Goal: Task Accomplishment & Management: Manage account settings

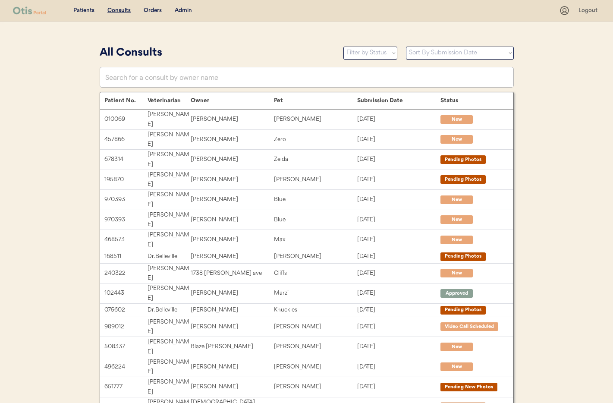
click at [183, 10] on div "Admin" at bounding box center [183, 10] width 17 height 9
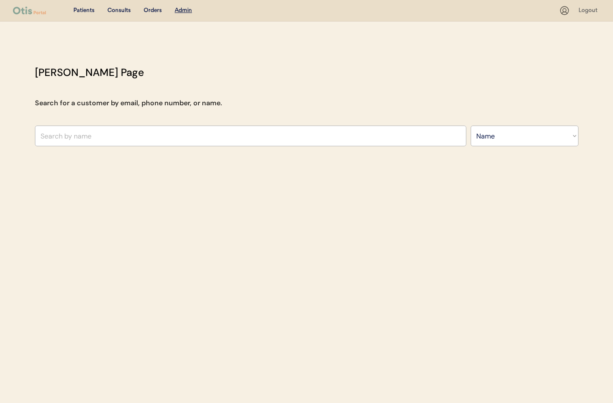
select select ""Name""
click at [152, 133] on input "text" at bounding box center [250, 135] width 431 height 21
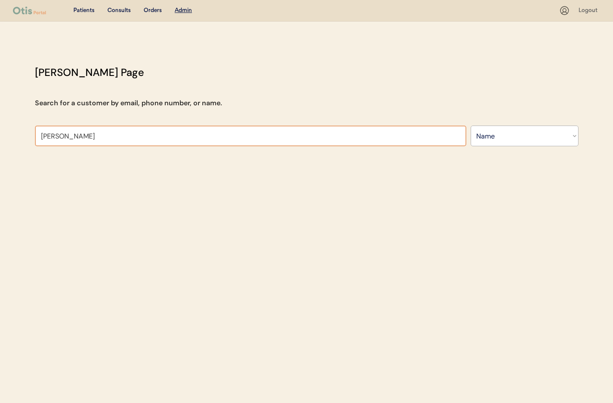
type input "Lisa"
type input "Lisa Tate"
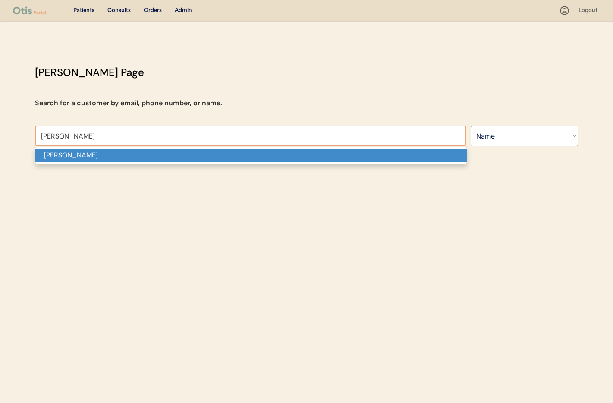
click at [134, 153] on p "Lisa Hilton" at bounding box center [250, 155] width 431 height 13
type input "Lisa Hilton"
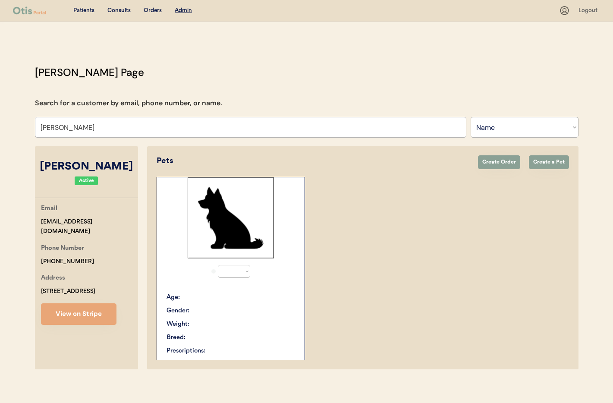
select select "true"
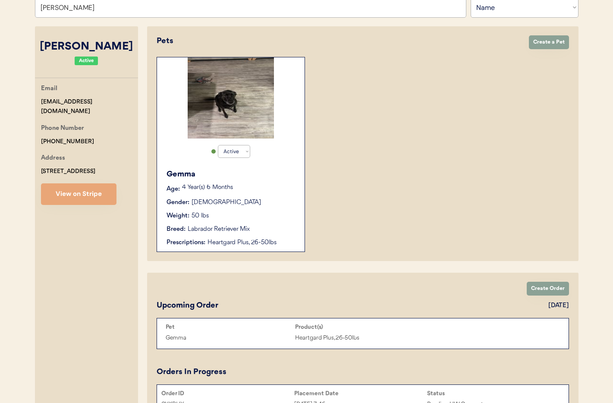
scroll to position [182, 0]
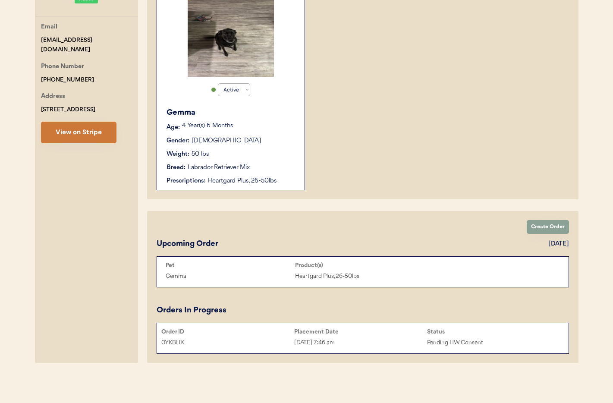
type input "Lisa Hilton"
click at [61, 132] on button "View on Stripe" at bounding box center [78, 133] width 75 height 22
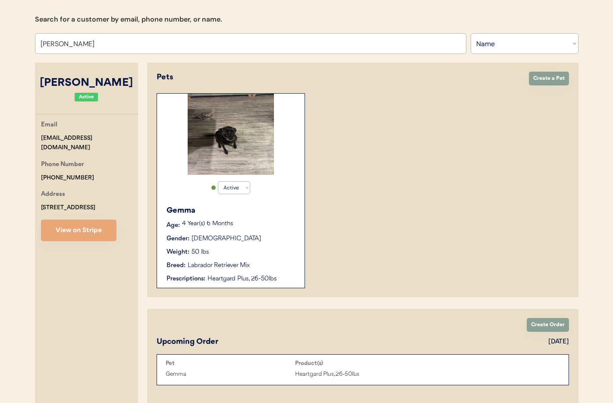
scroll to position [0, 0]
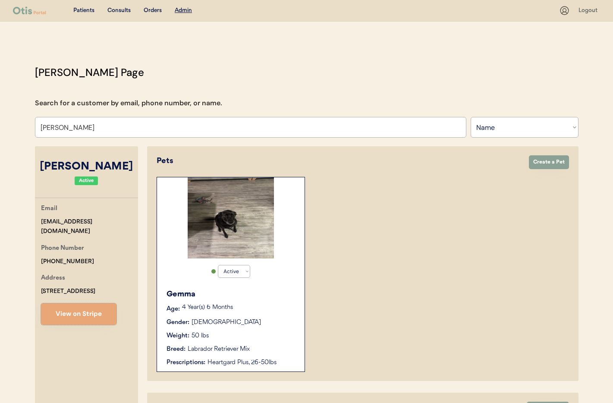
click at [277, 326] on div "Gender: Female" at bounding box center [230, 322] width 129 height 9
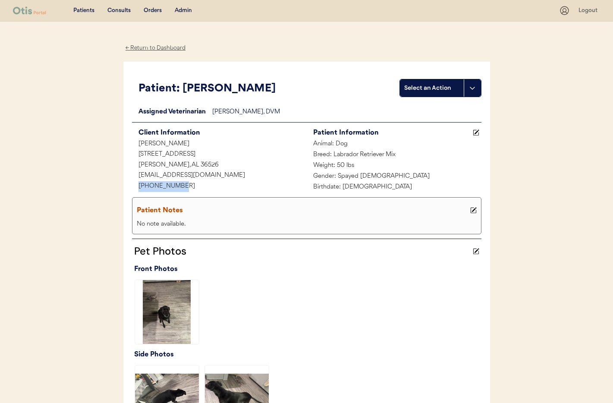
drag, startPoint x: 166, startPoint y: 185, endPoint x: 145, endPoint y: 185, distance: 20.7
click at [132, 183] on div "+12513180502" at bounding box center [219, 186] width 175 height 11
copy div "+12513180502"
click at [187, 6] on div "Admin" at bounding box center [183, 10] width 17 height 9
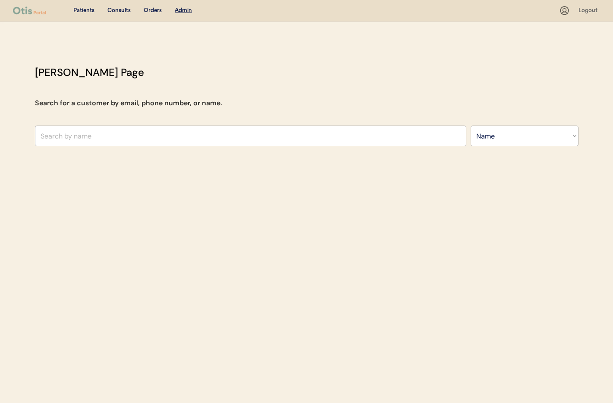
select select ""Name""
click at [89, 140] on input "text" at bounding box center [250, 135] width 431 height 21
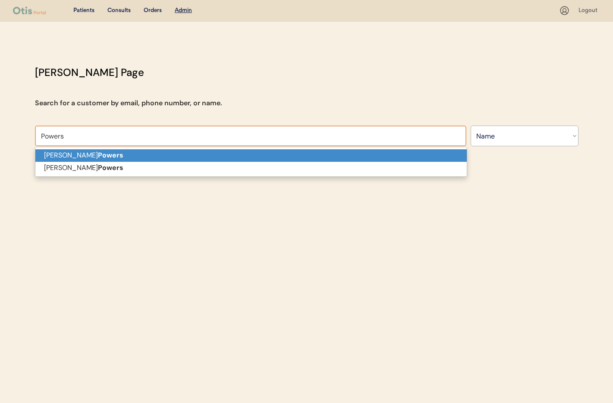
click at [98, 168] on strong "Powers" at bounding box center [110, 167] width 25 height 9
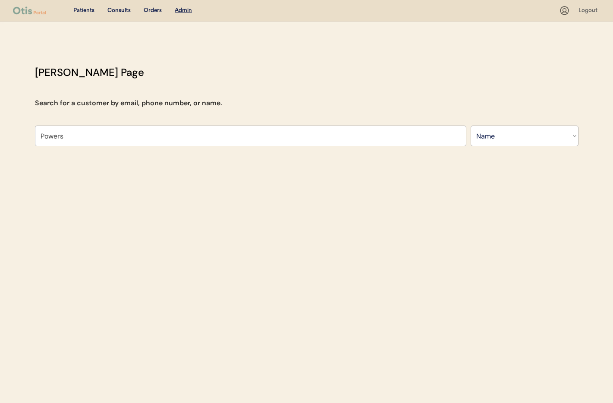
type input "Thelma Powers"
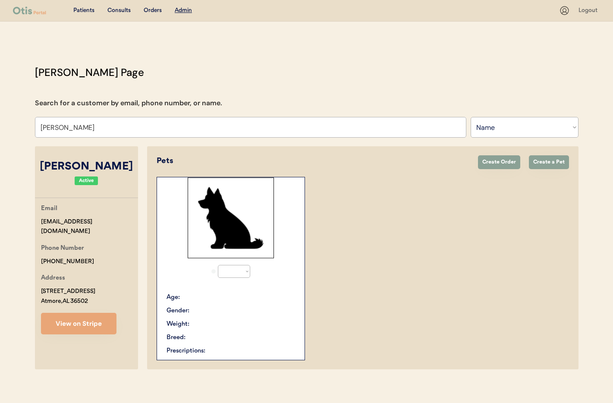
select select "true"
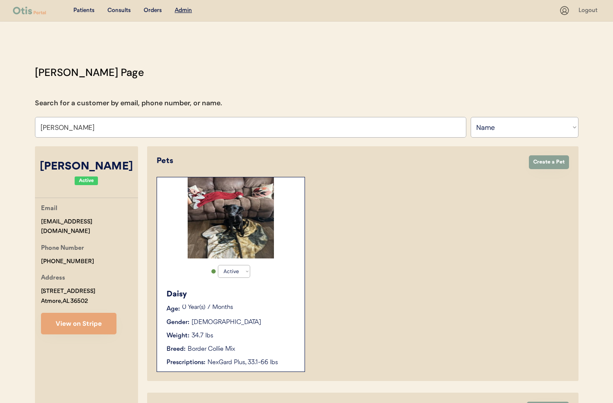
type input "Thelma Powers"
click at [285, 311] on div "0 Year(s) 7 Months" at bounding box center [239, 308] width 114 height 9
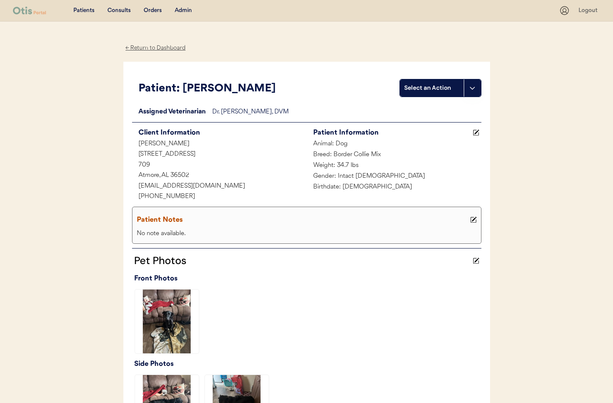
click at [473, 220] on icon at bounding box center [473, 219] width 6 height 6
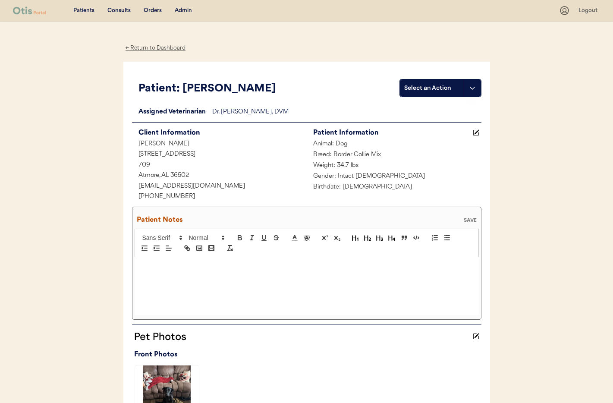
click at [221, 269] on p at bounding box center [306, 266] width 331 height 8
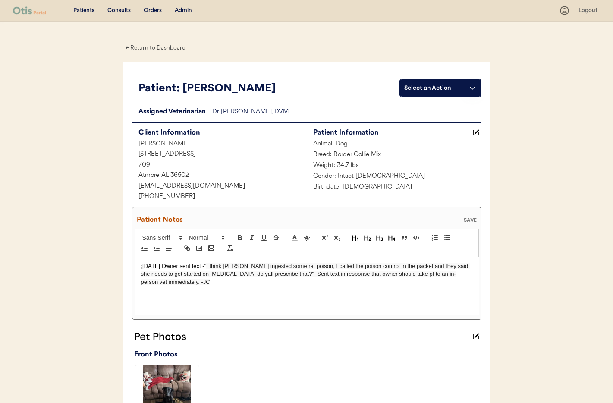
scroll to position [5, 0]
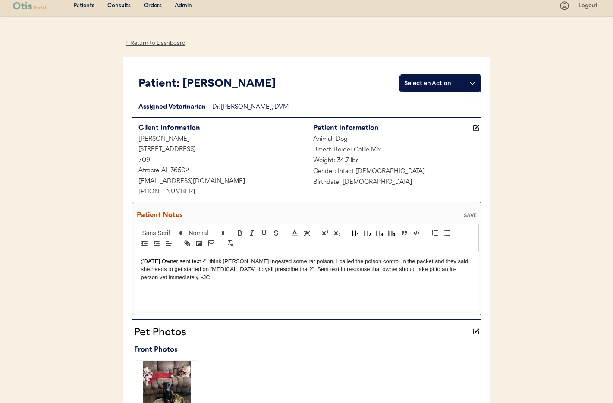
click at [471, 213] on div "SAVE" at bounding box center [469, 215] width 17 height 5
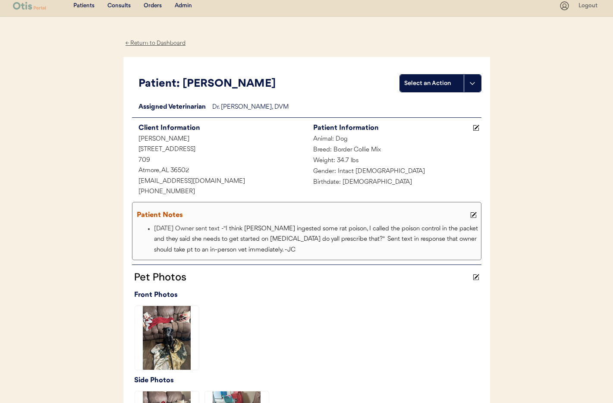
scroll to position [0, 0]
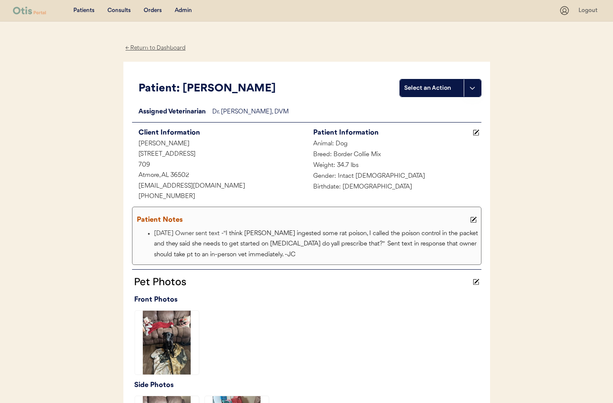
click at [185, 9] on div "Admin" at bounding box center [183, 10] width 17 height 9
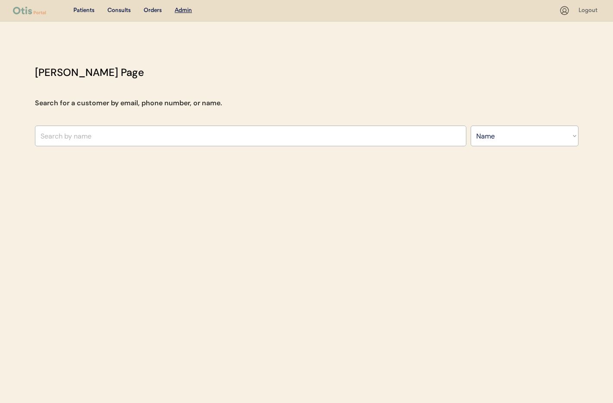
select select ""Name""
click at [109, 134] on input "text" at bounding box center [250, 135] width 431 height 21
paste input "[PERSON_NAME]"
type input "[PERSON_NAME]"
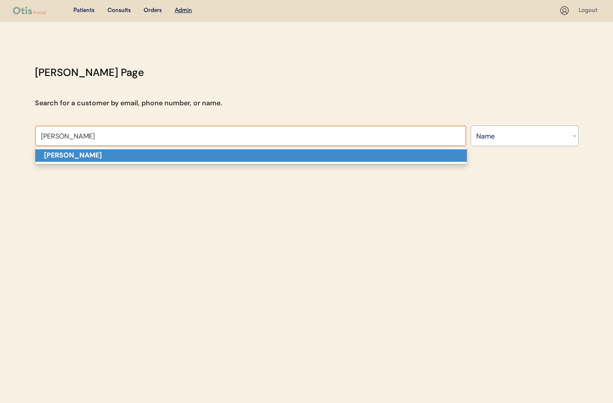
click at [167, 156] on p "George Blymire" at bounding box center [250, 155] width 431 height 13
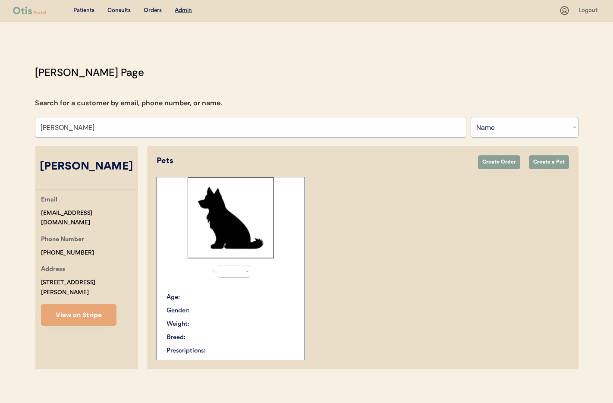
select select "true"
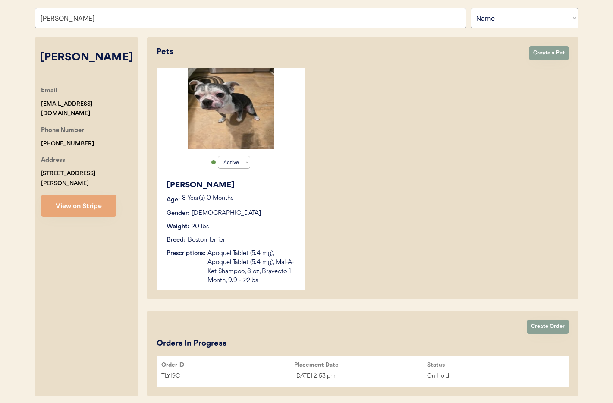
scroll to position [112, 0]
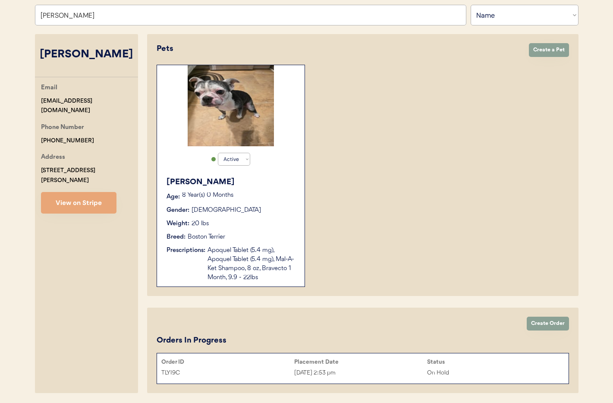
type input "George Blymire"
click at [237, 274] on div "Apoquel Tablet (5.4 mg), Apoquel Tablet (5.4 mg), Mal-A-Ket Shampoo, 8 oz, Brav…" at bounding box center [251, 264] width 88 height 36
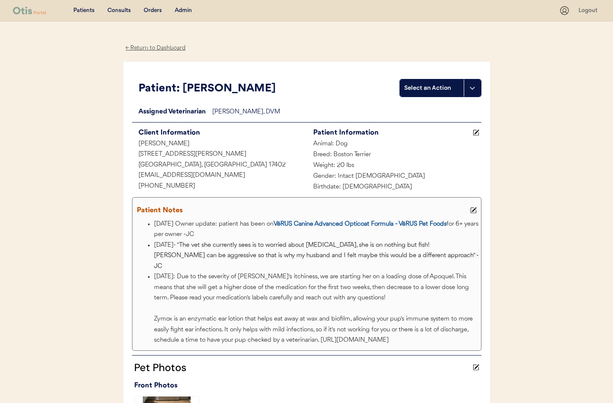
click at [139, 48] on div "← Return to Dashboard" at bounding box center [155, 48] width 65 height 10
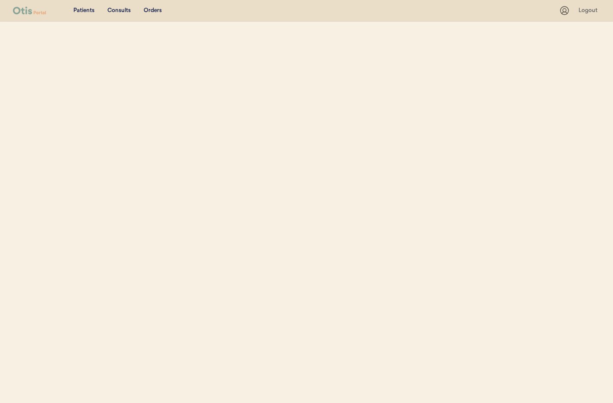
scroll to position [72, 0]
select select ""Name""
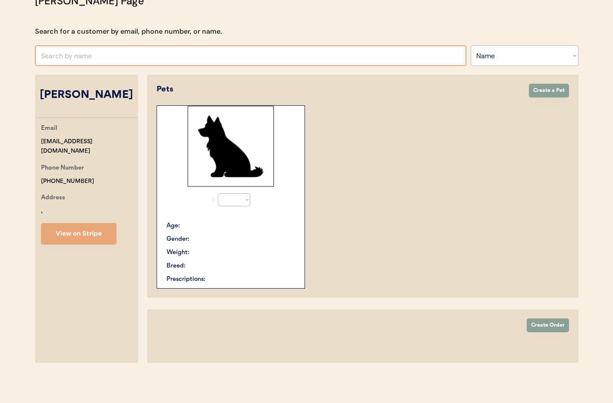
select select "true"
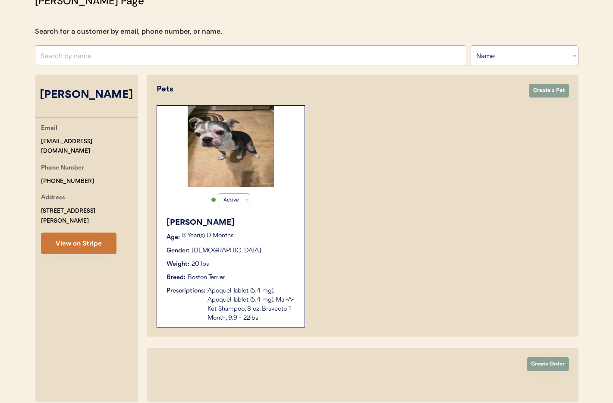
click at [69, 232] on button "View on Stripe" at bounding box center [78, 243] width 75 height 22
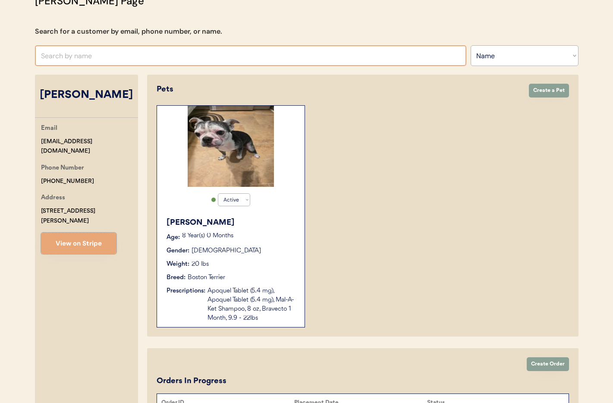
click at [106, 56] on input "text" at bounding box center [250, 55] width 431 height 21
type input "Azz"
type input "Azzur pickett"
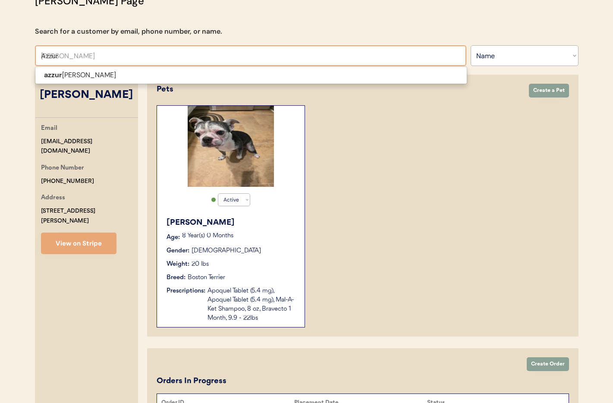
type input "Azzur p"
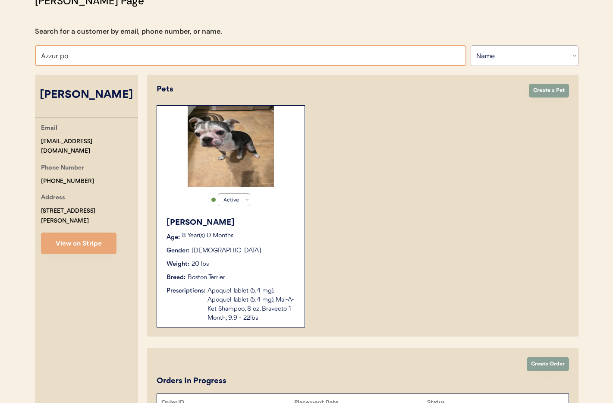
type input "Azzur p"
type input "Azzur pickett"
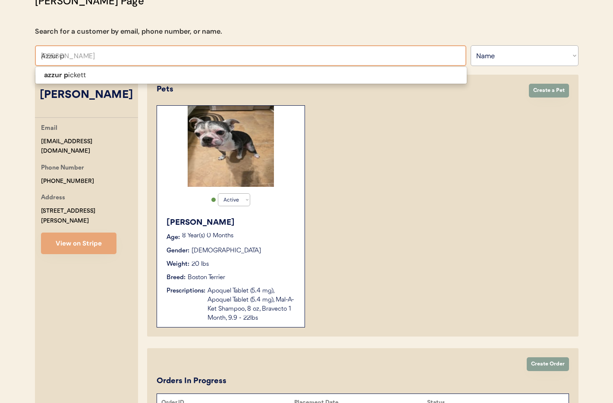
type input "Azzur pi"
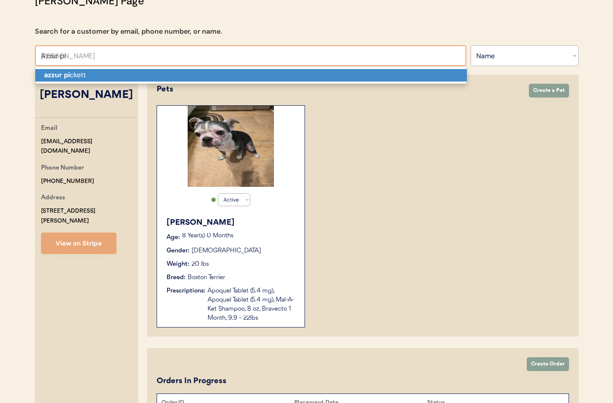
click at [97, 74] on p "azzur pi ckett" at bounding box center [250, 75] width 431 height 13
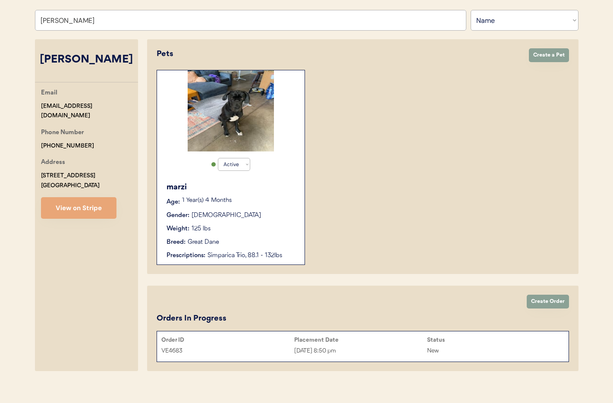
scroll to position [115, 0]
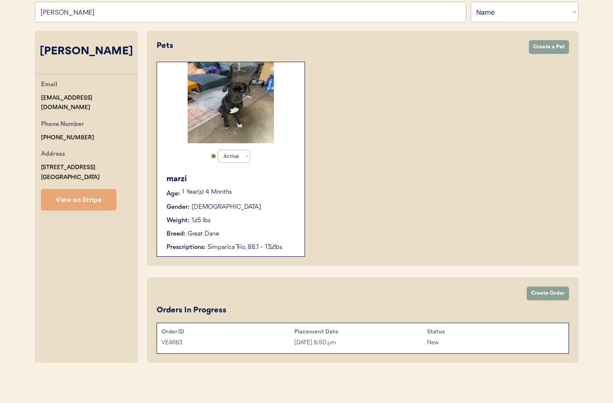
type input "azzur pickett"
click at [254, 233] on div "Breed: Great Dane" at bounding box center [230, 233] width 129 height 9
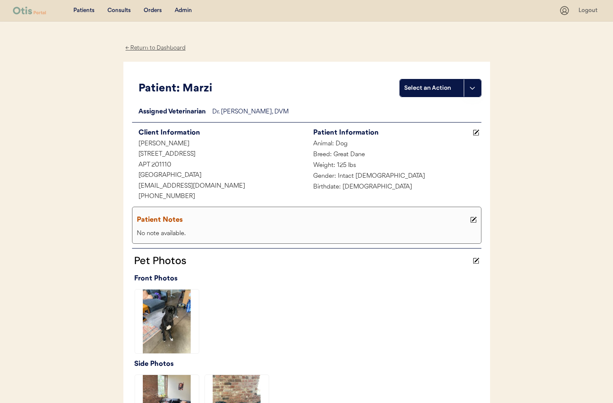
click at [138, 47] on div "← Return to Dashboard" at bounding box center [155, 48] width 65 height 10
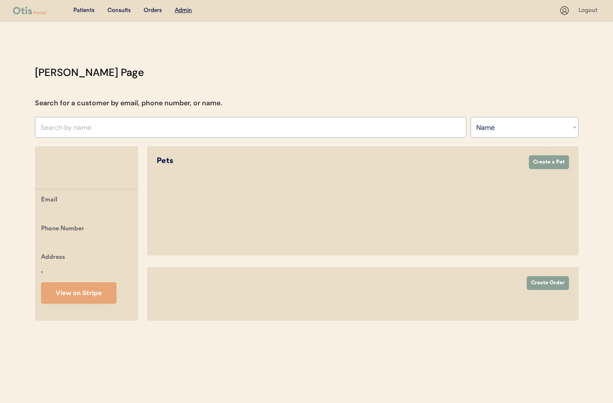
select select ""Name""
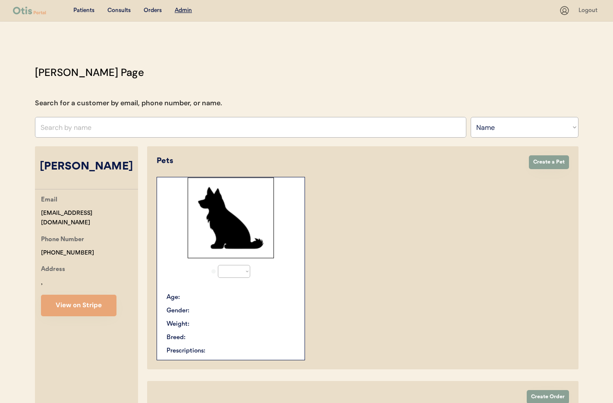
select select "true"
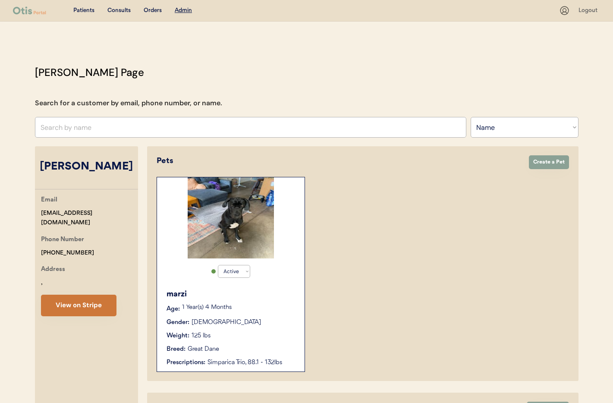
click at [82, 295] on button "View on Stripe" at bounding box center [78, 305] width 75 height 22
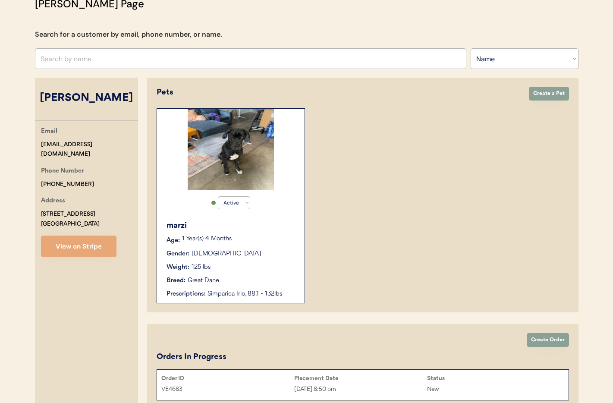
scroll to position [115, 0]
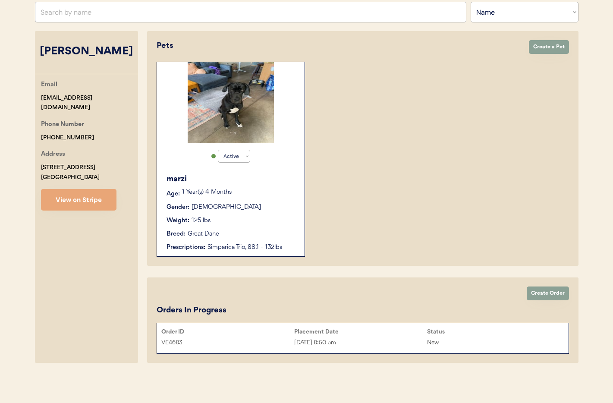
click at [526, 343] on div "New" at bounding box center [493, 343] width 133 height 10
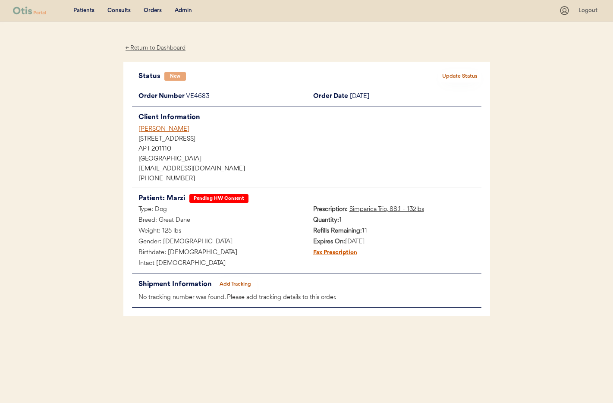
click at [451, 76] on button "Update Status" at bounding box center [459, 76] width 43 height 12
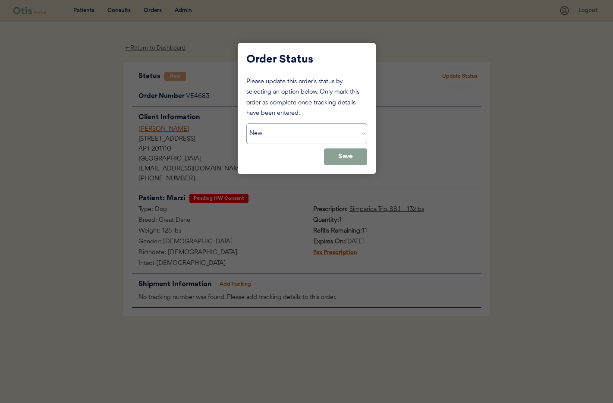
click at [277, 135] on select "Status On Hold New In Progress Complete Pending HW Consent Cancelled" at bounding box center [306, 133] width 121 height 21
select select ""on_hold""
click at [341, 153] on button "Save" at bounding box center [345, 156] width 43 height 17
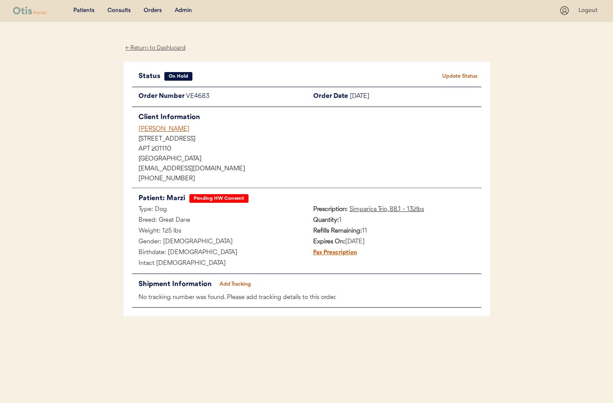
click at [180, 9] on div "Admin" at bounding box center [183, 10] width 17 height 9
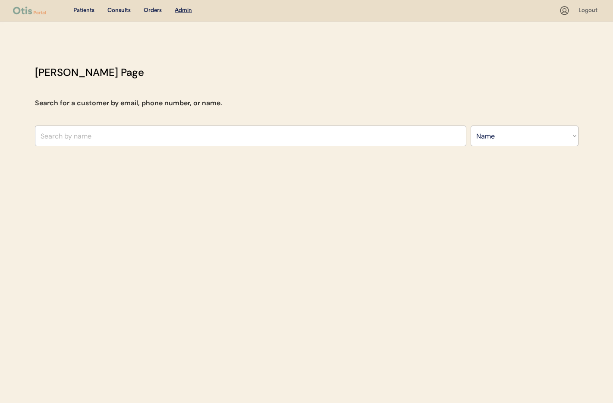
select select ""Name""
click at [186, 12] on u "Admin" at bounding box center [183, 10] width 17 height 6
click at [161, 137] on input "text" at bounding box center [250, 135] width 431 height 21
type input "Lis"
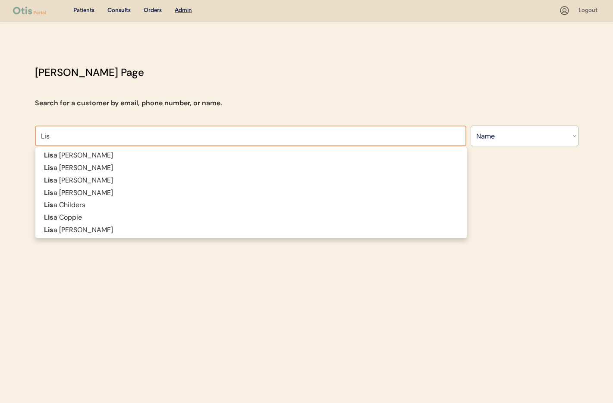
type input "[PERSON_NAME]"
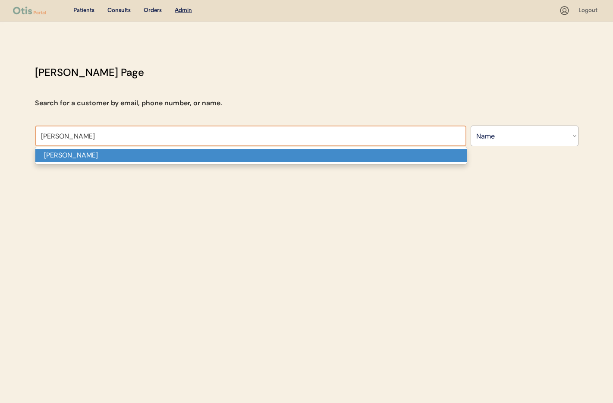
click at [156, 153] on p "[PERSON_NAME]" at bounding box center [250, 155] width 431 height 13
type input "[PERSON_NAME]"
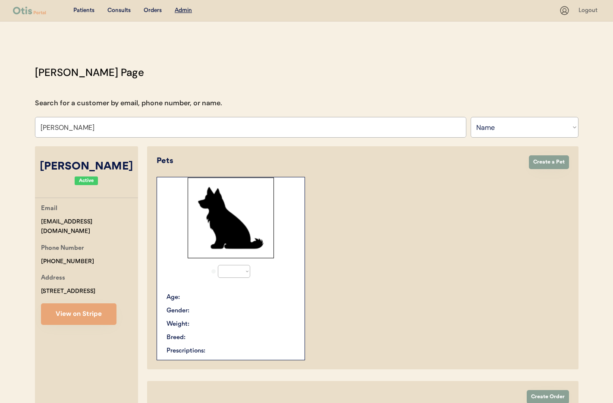
select select "true"
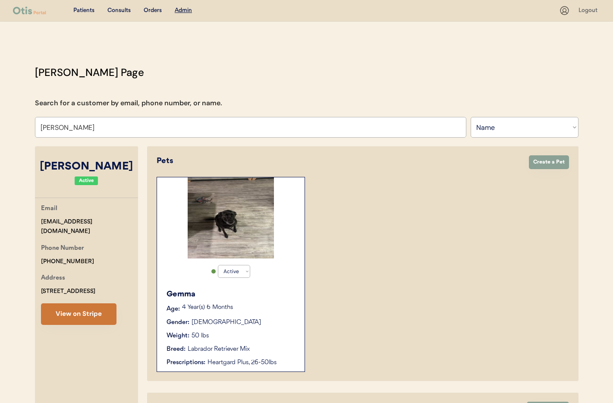
type input "[PERSON_NAME]"
click at [86, 313] on button "View on Stripe" at bounding box center [78, 314] width 75 height 22
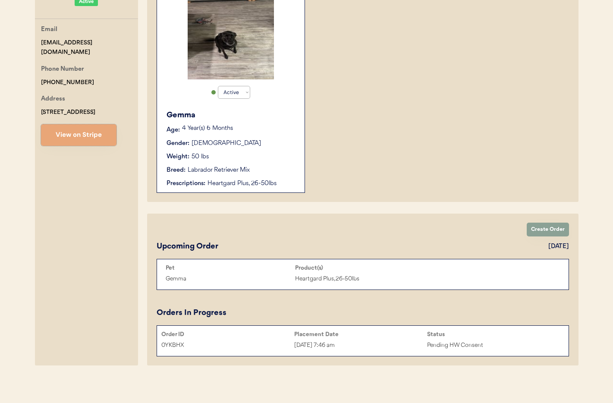
scroll to position [182, 0]
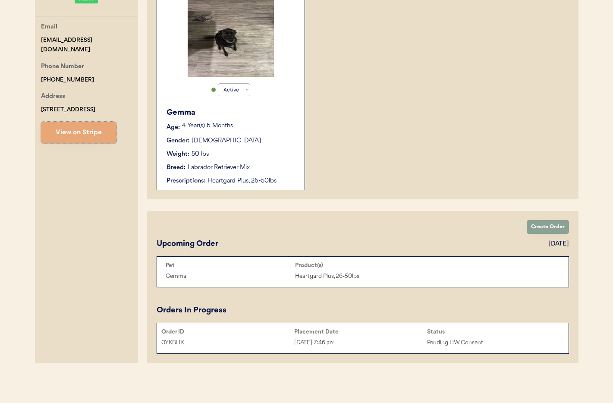
click at [370, 340] on div "[DATE] 7:46 am" at bounding box center [360, 343] width 133 height 10
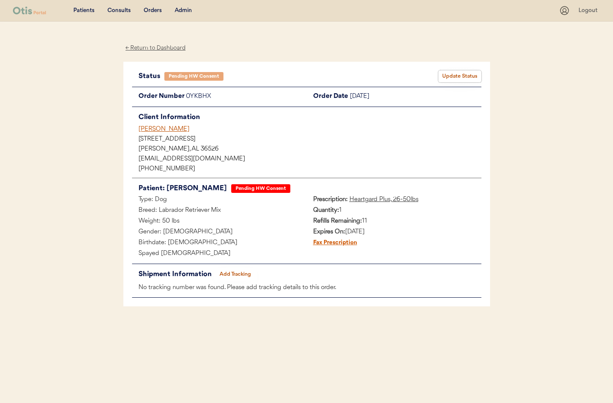
click at [462, 75] on button "Update Status" at bounding box center [459, 76] width 43 height 12
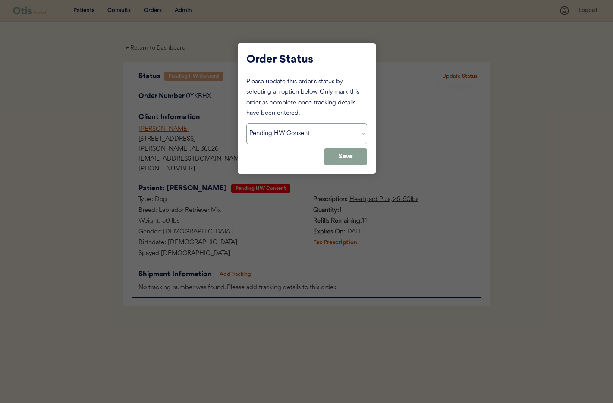
click at [307, 136] on select "Status On Hold New In Progress Complete Pending HW Consent Cancelled" at bounding box center [306, 133] width 121 height 21
select select ""on_hold""
click at [344, 157] on button "Save" at bounding box center [345, 156] width 43 height 17
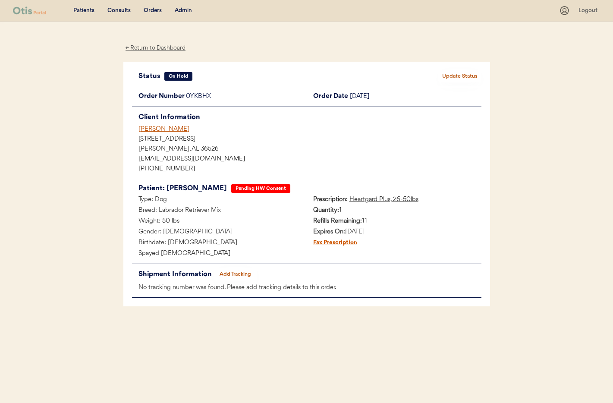
click at [176, 10] on div "Admin" at bounding box center [183, 10] width 17 height 9
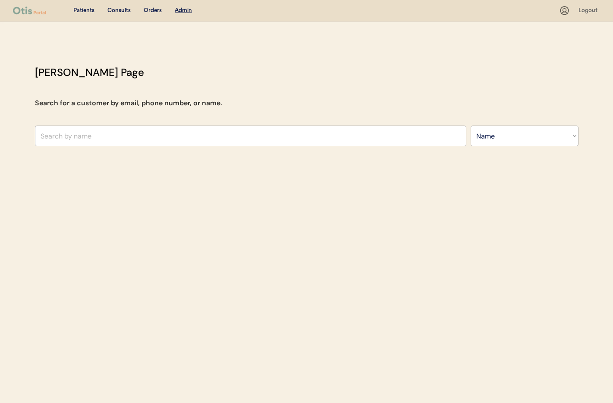
select select ""Name""
click at [124, 137] on input "text" at bounding box center [250, 135] width 431 height 21
type input "azz"
type input "azzur pickett"
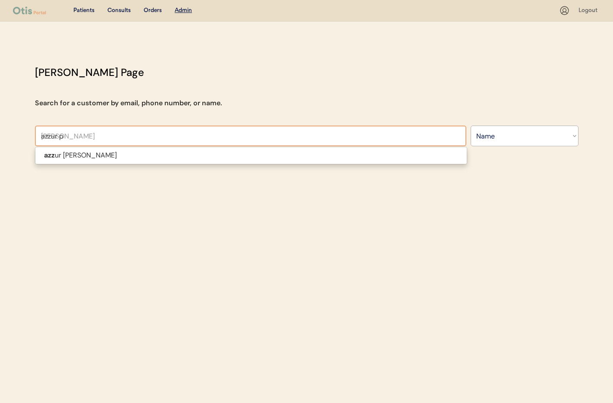
type input "azzur pi"
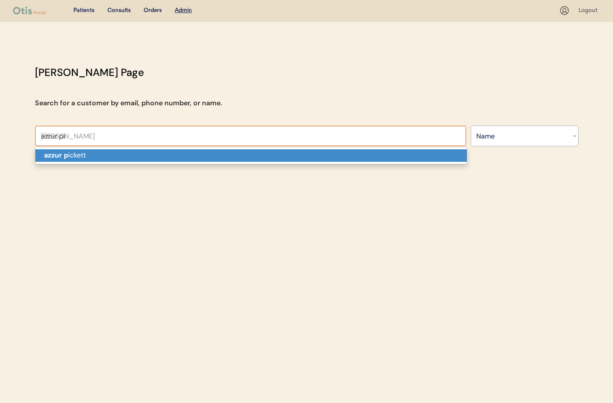
click at [119, 152] on p "azzur p ickett" at bounding box center [250, 155] width 431 height 13
type input "azzur pickett"
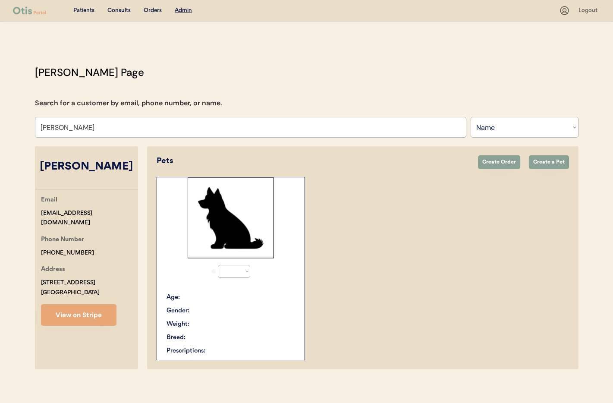
select select "true"
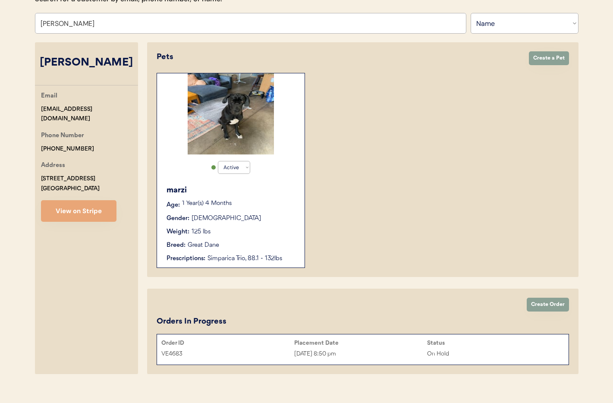
scroll to position [115, 0]
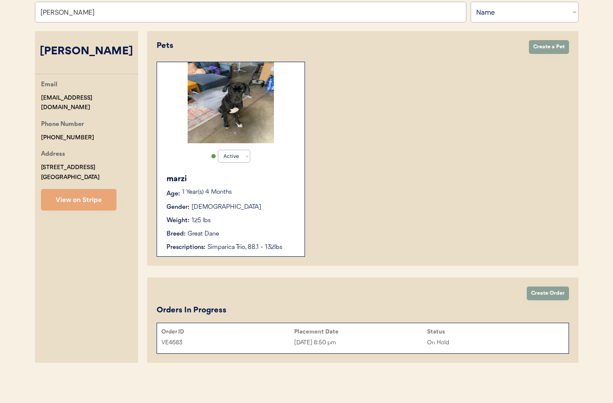
type input "azzur pickett"
click at [266, 229] on div "Breed: Great Dane" at bounding box center [230, 233] width 129 height 9
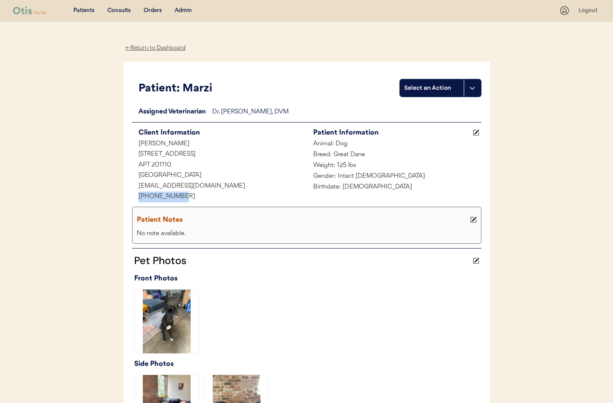
drag, startPoint x: 178, startPoint y: 197, endPoint x: 142, endPoint y: 197, distance: 36.2
click at [132, 197] on div "[PHONE_NUMBER]" at bounding box center [219, 196] width 175 height 11
copy div "[PHONE_NUMBER]"
click at [181, 9] on div "Admin" at bounding box center [183, 10] width 17 height 9
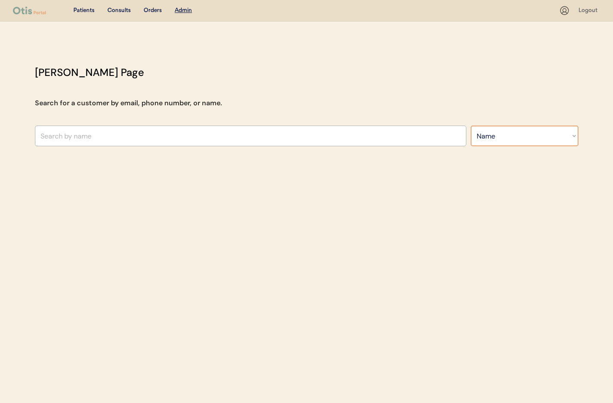
click at [494, 138] on select "Search By Name Email Phone Number" at bounding box center [524, 135] width 108 height 21
select select ""Phone Number""
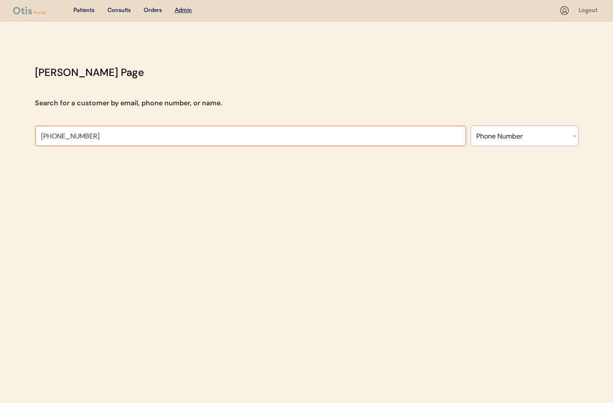
click at [49, 136] on input "+1 717 747 6635" at bounding box center [250, 135] width 431 height 21
click at [59, 138] on input "+1717 747 6635" at bounding box center [250, 135] width 431 height 21
click at [70, 137] on input "+1717747 6635" at bounding box center [250, 135] width 431 height 21
type input "+17177476635"
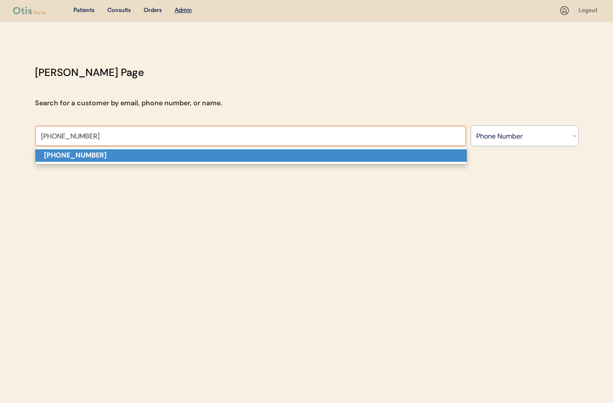
click at [91, 153] on p "+17177476635" at bounding box center [250, 155] width 431 height 13
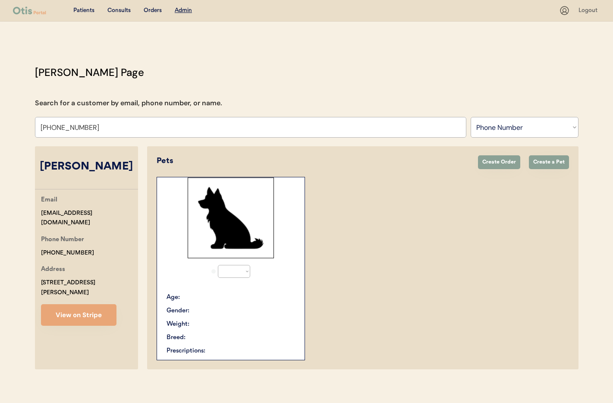
select select "true"
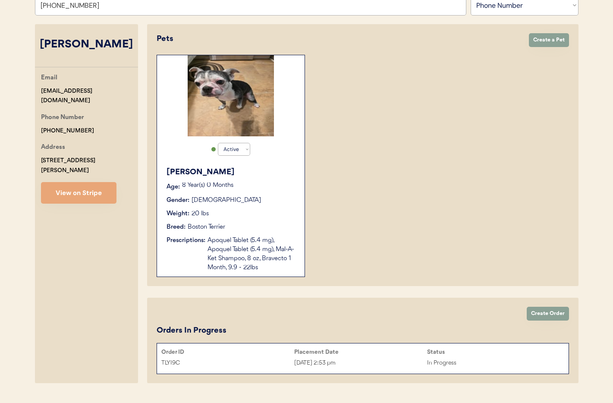
scroll to position [117, 0]
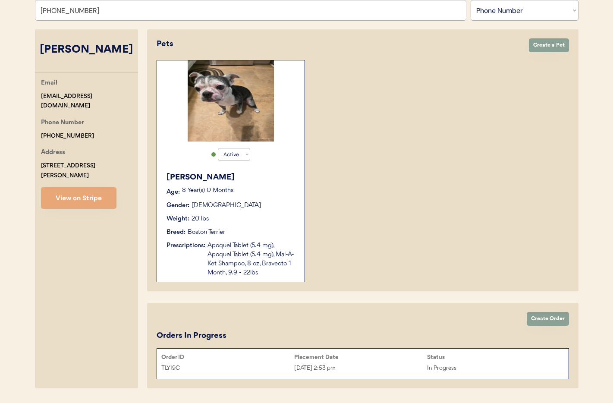
type input "+17177476635"
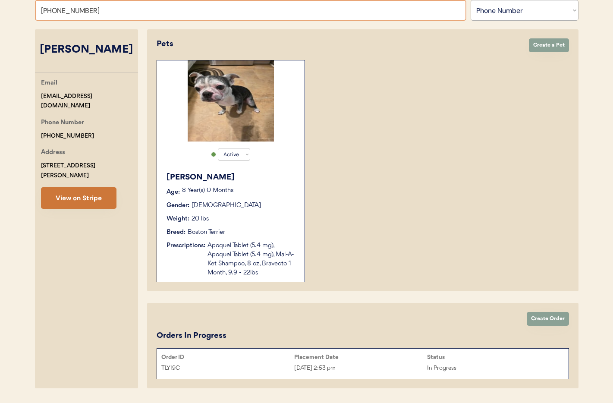
click at [86, 193] on button "View on Stripe" at bounding box center [78, 198] width 75 height 22
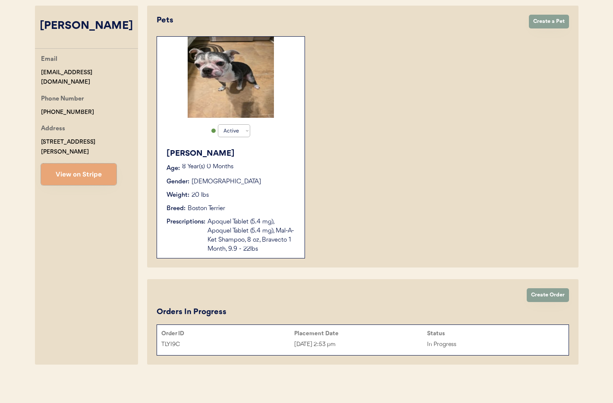
scroll to position [141, 0]
click at [260, 233] on div "Apoquel Tablet (5.4 mg), Apoquel Tablet (5.4 mg), Mal-A-Ket Shampoo, 8 oz, Brav…" at bounding box center [251, 235] width 88 height 36
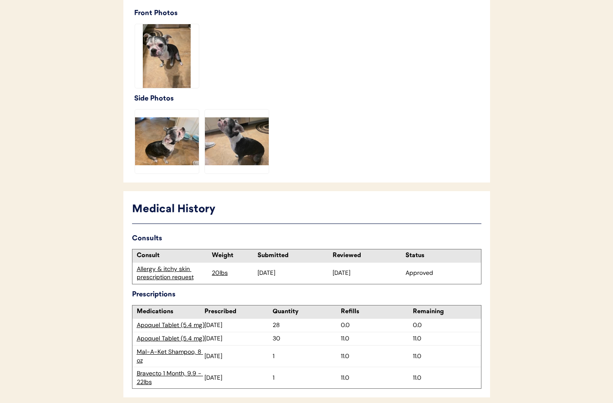
scroll to position [399, 0]
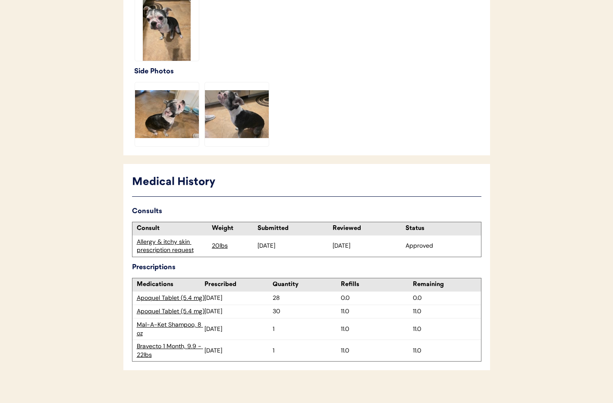
click at [181, 294] on div "Apoquel Tablet (5.4 mg)" at bounding box center [171, 298] width 68 height 9
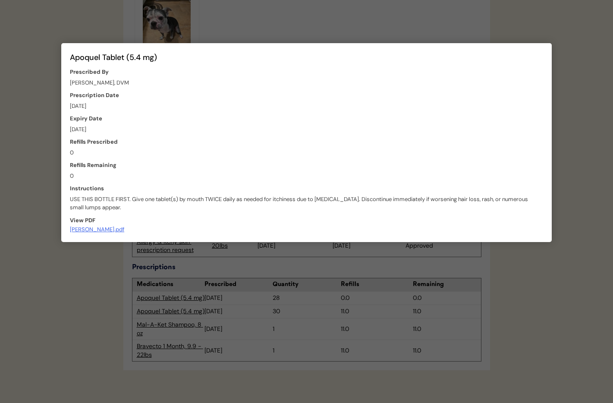
drag, startPoint x: 290, startPoint y: 31, endPoint x: 279, endPoint y: 25, distance: 12.3
click at [290, 31] on div at bounding box center [306, 201] width 613 height 403
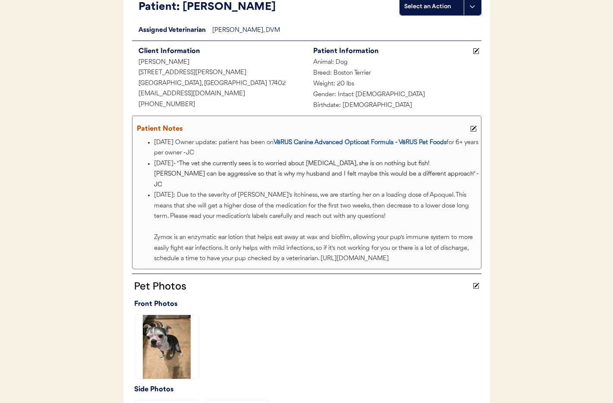
scroll to position [0, 0]
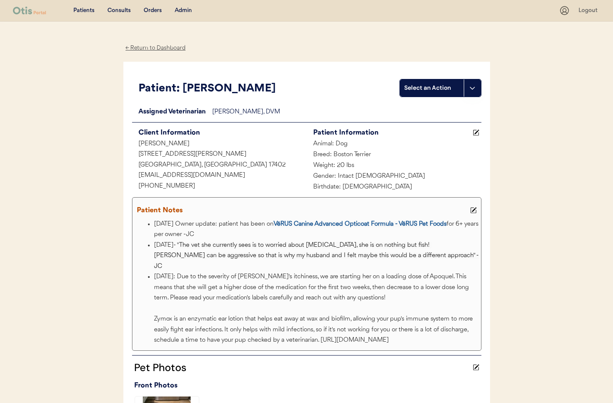
click at [164, 49] on div "← Return to Dashboard" at bounding box center [155, 48] width 65 height 10
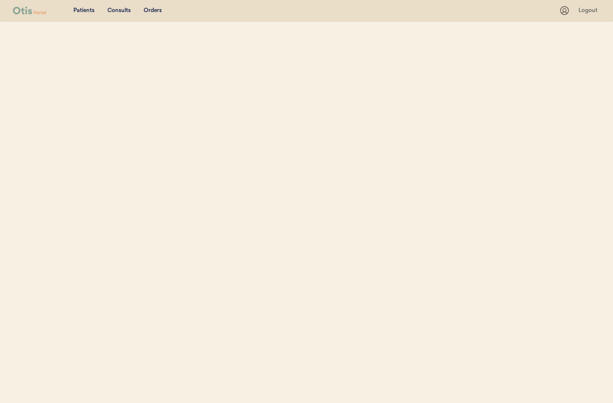
select select ""Phone Number""
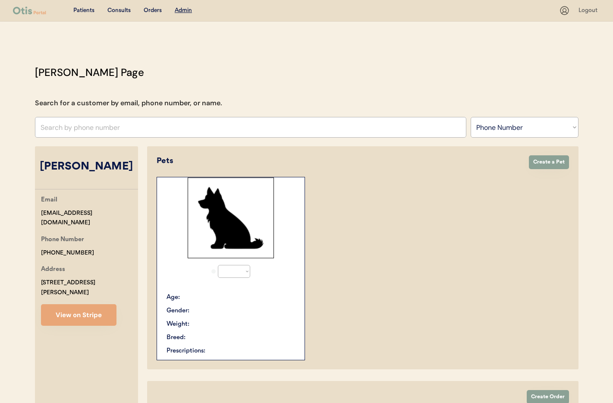
select select "true"
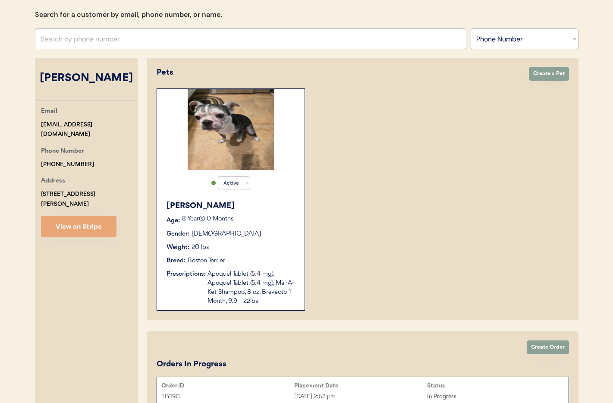
scroll to position [142, 0]
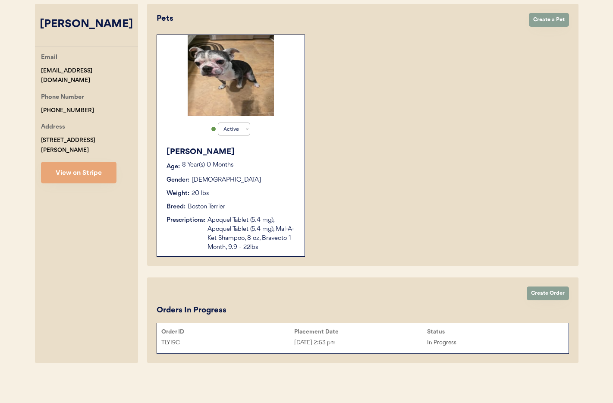
click at [312, 334] on div "Placement Date" at bounding box center [360, 331] width 133 height 7
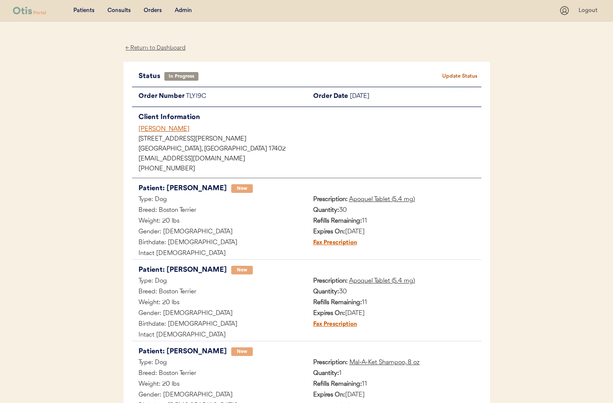
click at [214, 161] on div "gblymire@farmersfire.com" at bounding box center [309, 159] width 343 height 6
drag, startPoint x: 192, startPoint y: 156, endPoint x: 142, endPoint y: 158, distance: 50.0
click at [136, 157] on div "[EMAIL_ADDRESS][DOMAIN_NAME]" at bounding box center [306, 159] width 349 height 9
copy div "[EMAIL_ADDRESS][DOMAIN_NAME]"
click at [172, 47] on div "← Return to Dashboard" at bounding box center [155, 48] width 65 height 10
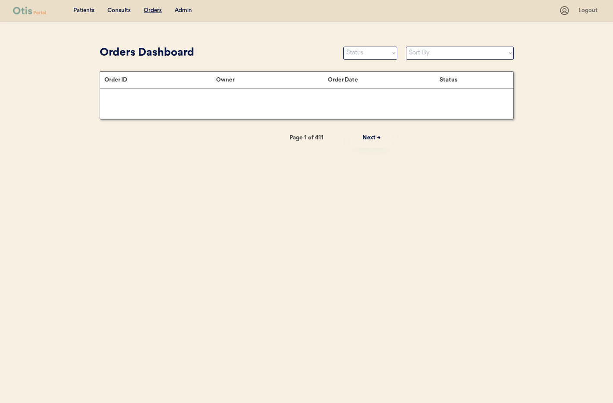
click at [182, 10] on div "Admin" at bounding box center [183, 10] width 17 height 9
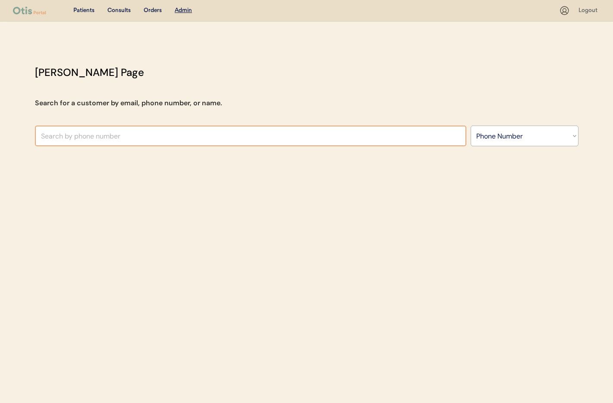
click at [132, 134] on input "text" at bounding box center [250, 135] width 431 height 21
click at [510, 139] on select "Search By Name Email Phone Number" at bounding box center [524, 135] width 108 height 21
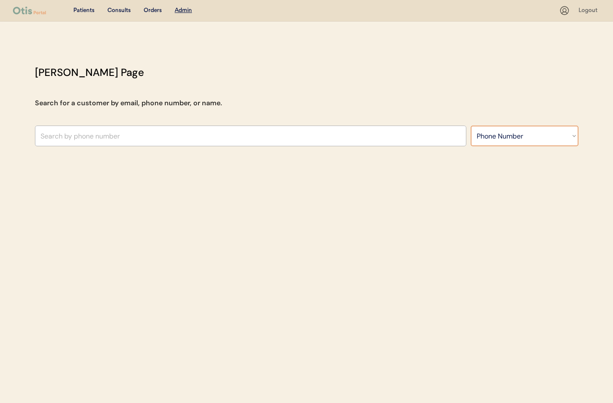
select select ""Email""
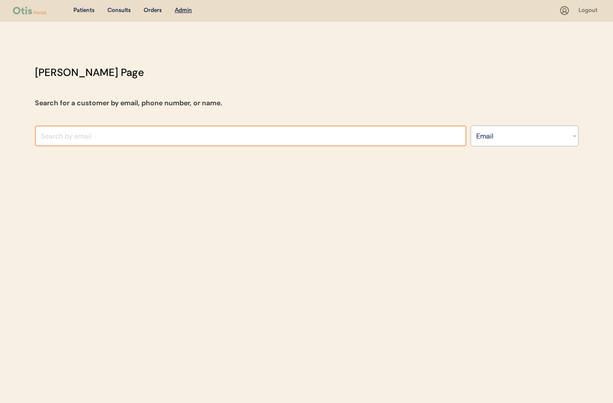
drag, startPoint x: 510, startPoint y: 139, endPoint x: 197, endPoint y: 135, distance: 313.0
click at [198, 135] on input "input" at bounding box center [250, 135] width 431 height 21
paste input "[EMAIL_ADDRESS][DOMAIN_NAME]"
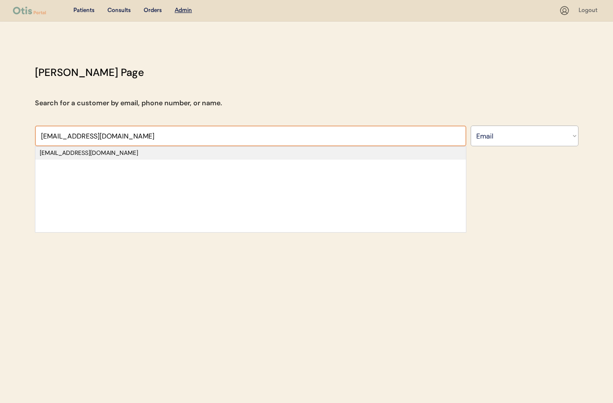
type input "[EMAIL_ADDRESS][DOMAIN_NAME]"
click at [110, 155] on div "[EMAIL_ADDRESS][DOMAIN_NAME]" at bounding box center [251, 153] width 422 height 9
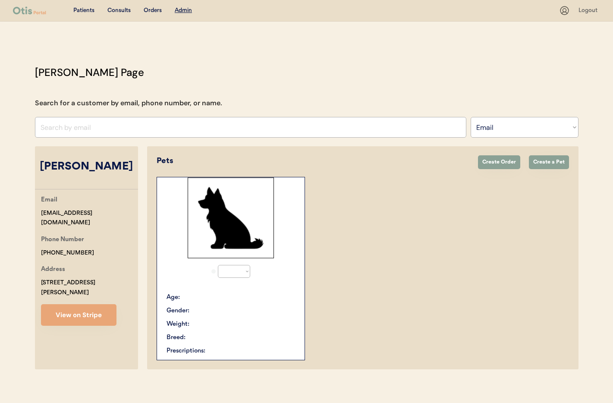
select select "true"
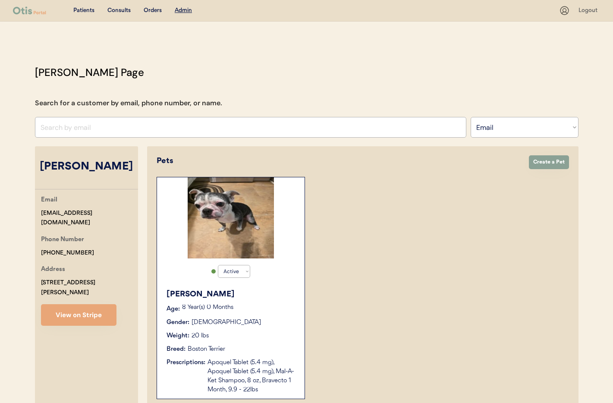
click at [225, 348] on div "Breed: Boston Terrier" at bounding box center [230, 348] width 129 height 9
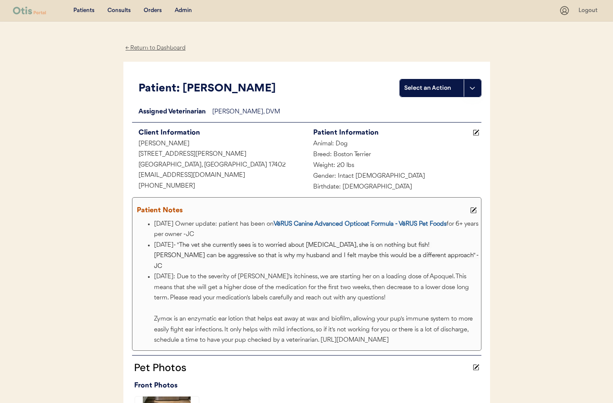
click at [182, 10] on div "Admin" at bounding box center [183, 10] width 17 height 9
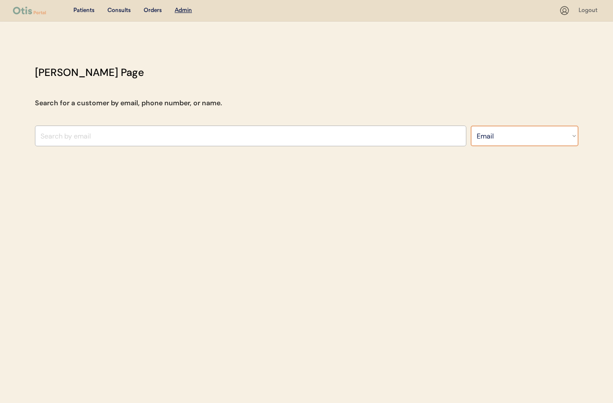
click at [507, 137] on select "Search By Name Email Phone Number" at bounding box center [524, 135] width 108 height 21
select select ""Phone Number""
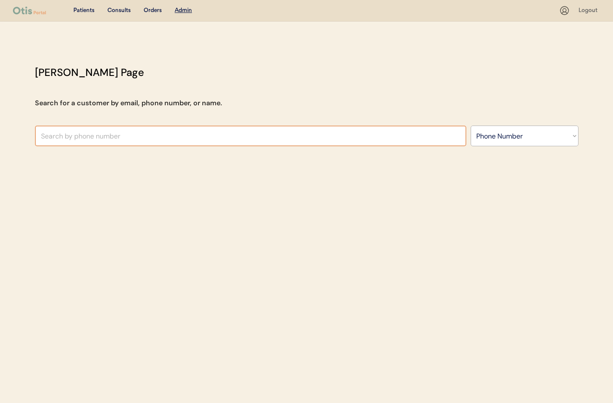
click at [150, 134] on input "text" at bounding box center [250, 135] width 431 height 21
paste input "[PHONE_NUMBER]"
click at [50, 137] on input "[PHONE_NUMBER]" at bounding box center [250, 135] width 431 height 21
drag, startPoint x: 63, startPoint y: 136, endPoint x: 68, endPoint y: 138, distance: 5.5
click at [63, 136] on input "[PHONE_NUMBER]" at bounding box center [250, 135] width 431 height 21
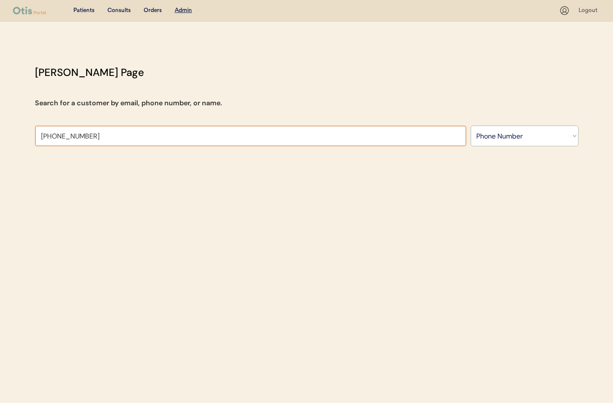
click at [72, 136] on input "[PHONE_NUMBER]" at bounding box center [250, 135] width 431 height 21
type input "[PHONE_NUMBER]"
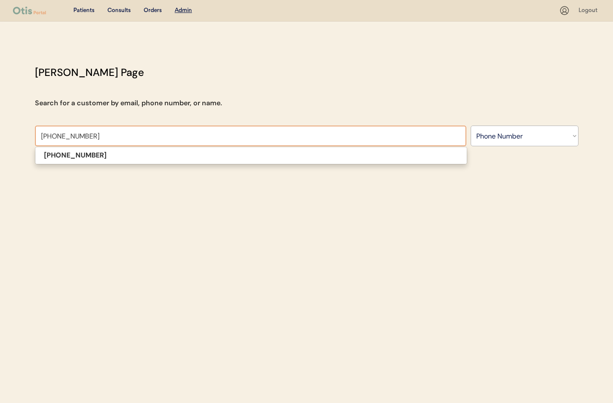
click at [100, 136] on input "[PHONE_NUMBER]" at bounding box center [250, 135] width 431 height 21
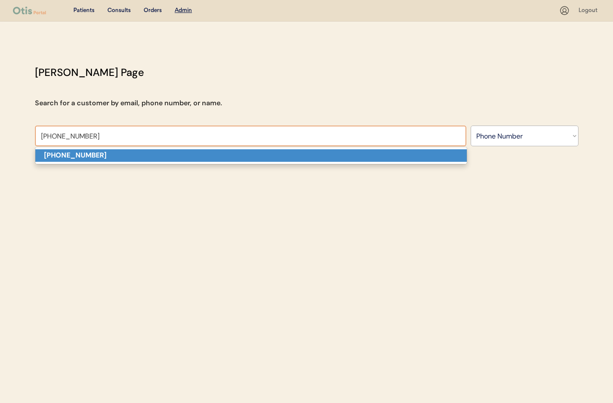
click at [92, 160] on p "[PHONE_NUMBER]" at bounding box center [250, 155] width 431 height 13
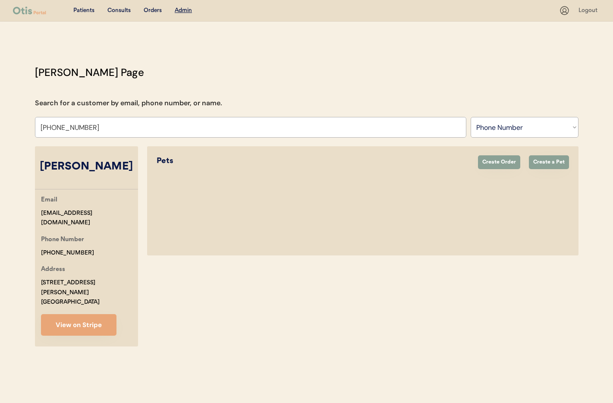
select select "true"
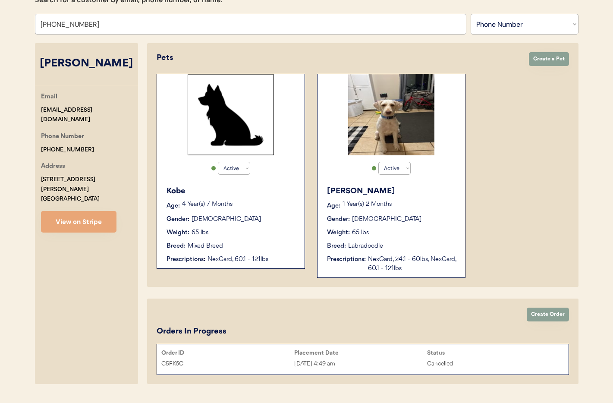
scroll to position [124, 0]
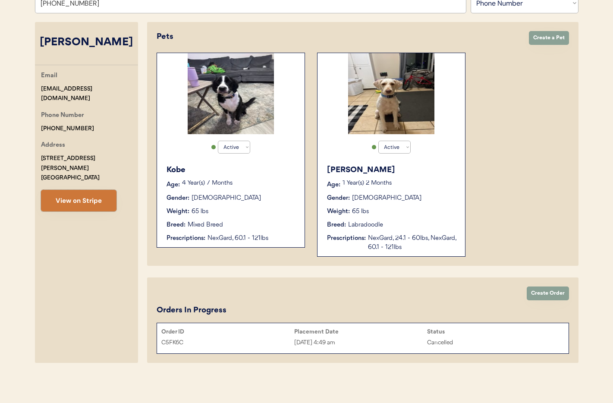
click at [93, 190] on button "View on Stripe" at bounding box center [78, 201] width 75 height 22
click at [88, 190] on button "View on Stripe" at bounding box center [78, 201] width 75 height 22
click at [224, 25] on div "Pets Create Order Create a Pet Active Active Inactive Kobe Age: 4 Year(s) 7 Mon…" at bounding box center [362, 144] width 431 height 244
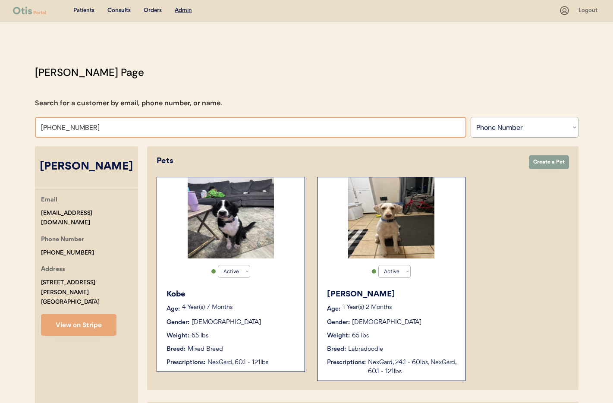
click at [98, 129] on input "+18047189910" at bounding box center [250, 127] width 431 height 21
drag, startPoint x: 85, startPoint y: 128, endPoint x: 11, endPoint y: 124, distance: 74.3
click at [7, 124] on div "Patients Consults Orders Admin Logout Otis Admin Page Search for a customer by …" at bounding box center [306, 263] width 613 height 527
paste input "717 747 6635"
click at [50, 127] on input "+1 717 747 6635" at bounding box center [250, 127] width 431 height 21
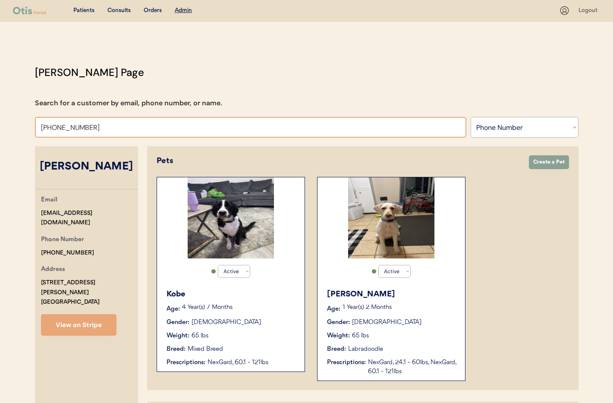
click at [58, 127] on input "+1717 747 6635" at bounding box center [250, 127] width 431 height 21
click at [69, 127] on input "+1717747 6635" at bounding box center [250, 127] width 431 height 21
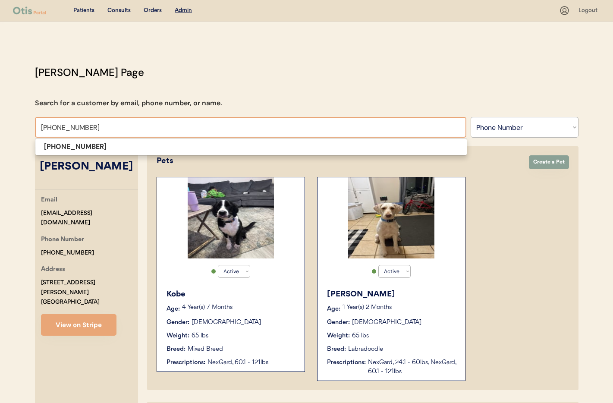
click at [89, 128] on input "[PHONE_NUMBER]" at bounding box center [250, 127] width 431 height 21
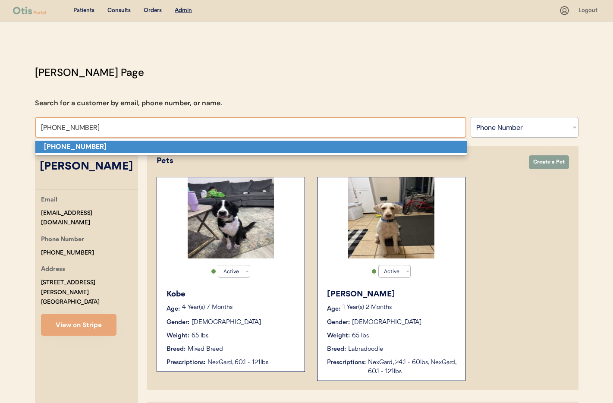
click at [94, 148] on p "[PHONE_NUMBER]" at bounding box center [250, 147] width 431 height 13
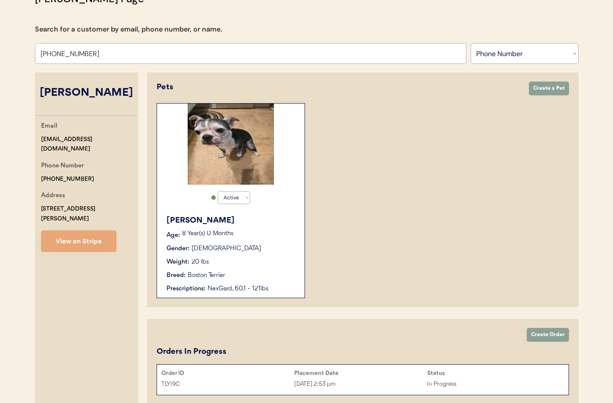
scroll to position [142, 0]
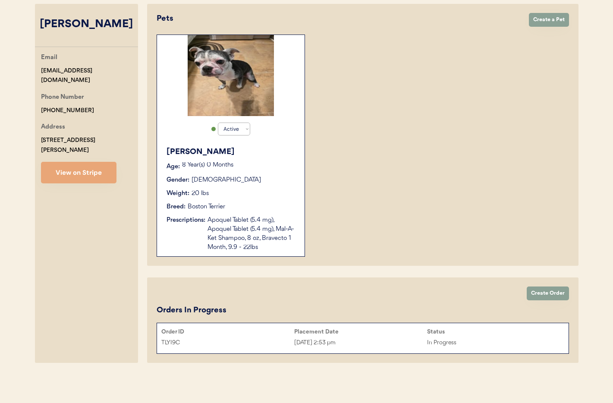
type input "[PHONE_NUMBER]"
click at [77, 166] on button "View on Stripe" at bounding box center [78, 173] width 75 height 22
click at [231, 246] on div "Apoquel Tablet (5.4 mg), Apoquel Tablet (5.4 mg), Mal-A-Ket Shampoo, 8 oz, Brav…" at bounding box center [251, 234] width 88 height 36
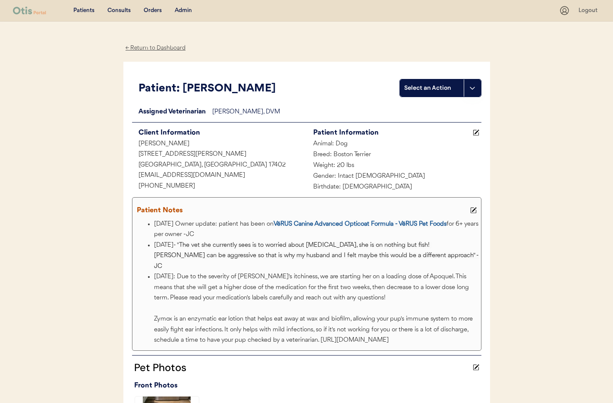
click at [147, 45] on div "← Return to Dashboard" at bounding box center [155, 48] width 65 height 10
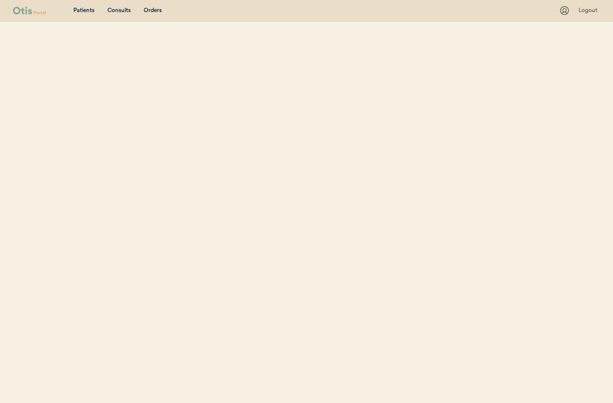
select select ""Phone Number""
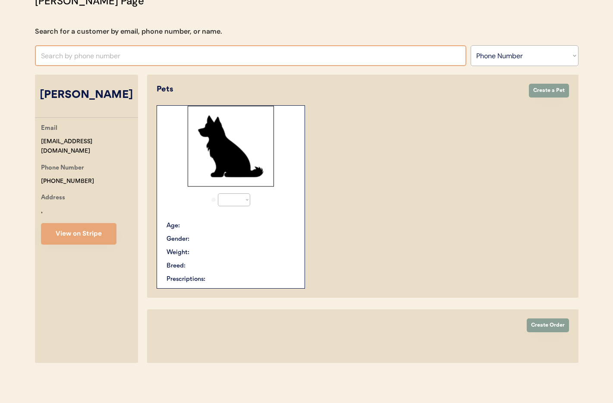
select select "true"
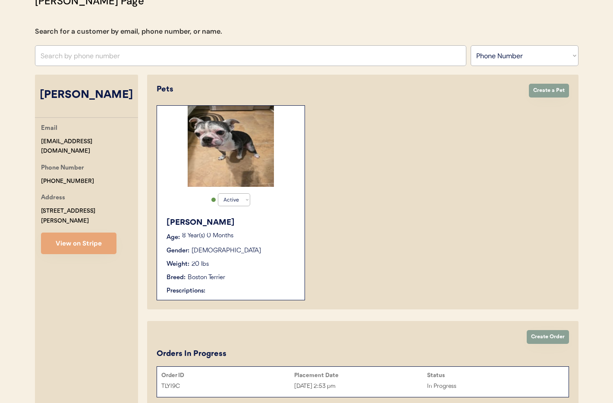
scroll to position [142, 0]
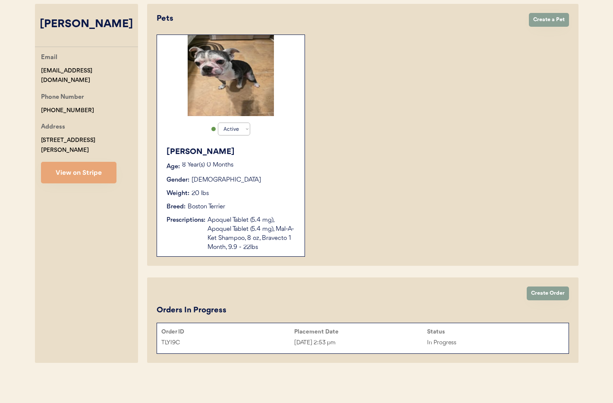
click at [489, 341] on div "In Progress" at bounding box center [493, 343] width 133 height 10
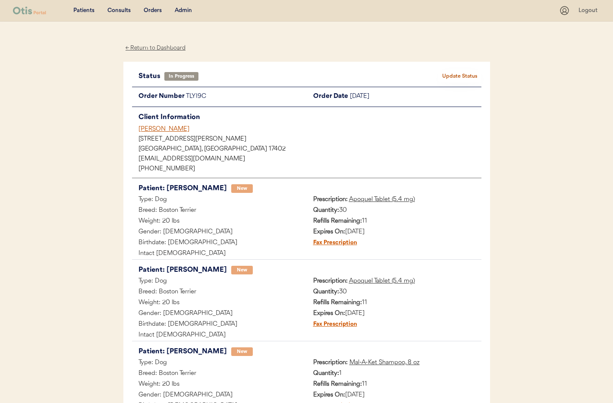
drag, startPoint x: 138, startPoint y: 48, endPoint x: 257, endPoint y: 52, distance: 118.6
click at [138, 48] on div "← Return to Dashboard" at bounding box center [155, 48] width 65 height 10
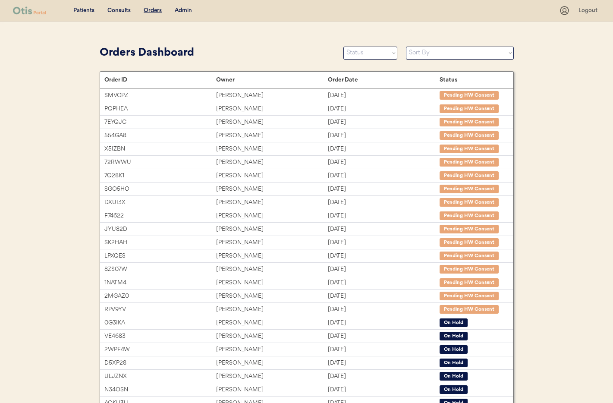
click at [183, 12] on div "Admin" at bounding box center [183, 10] width 17 height 9
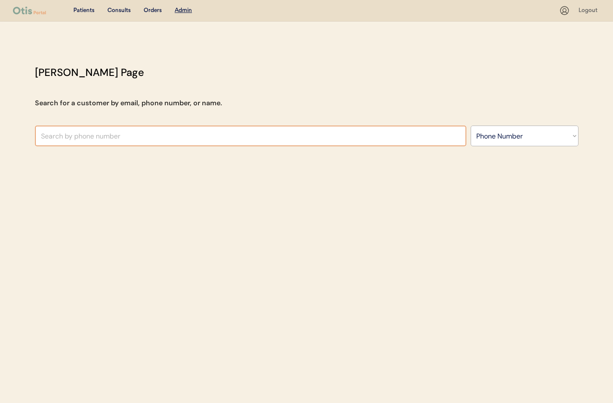
click at [167, 134] on input "text" at bounding box center [250, 135] width 431 height 21
click at [472, 140] on select "Search By Name Email Phone Number" at bounding box center [524, 135] width 108 height 21
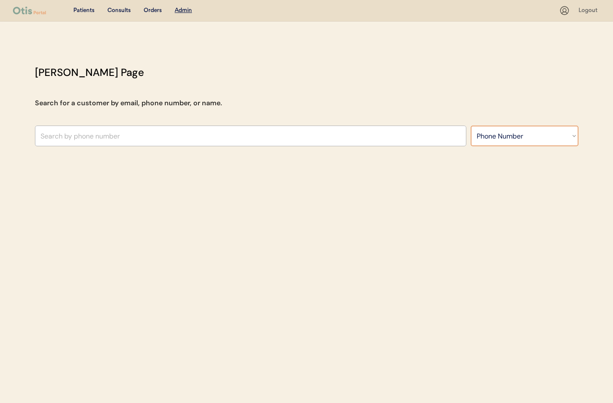
select select ""Name""
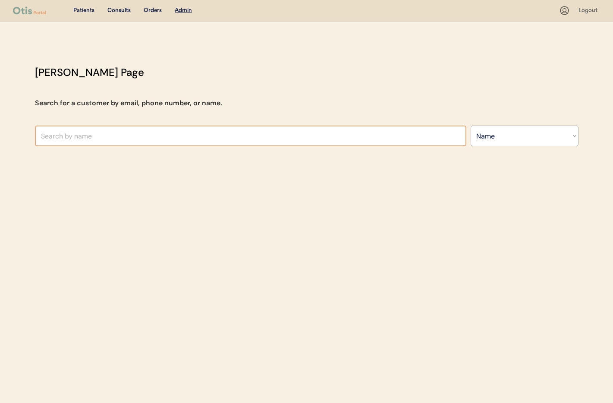
click at [236, 139] on input "text" at bounding box center [250, 135] width 431 height 21
type input "[PERSON_NAME]"
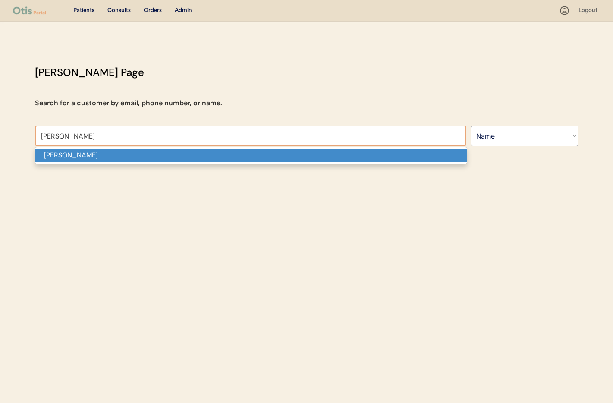
click at [195, 160] on p "[PERSON_NAME]" at bounding box center [250, 155] width 431 height 13
type input "[PERSON_NAME]"
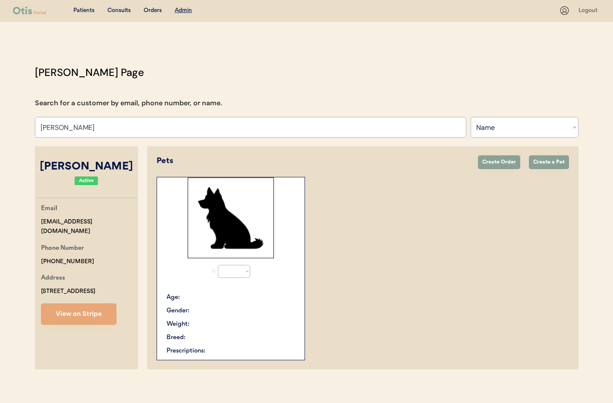
select select "true"
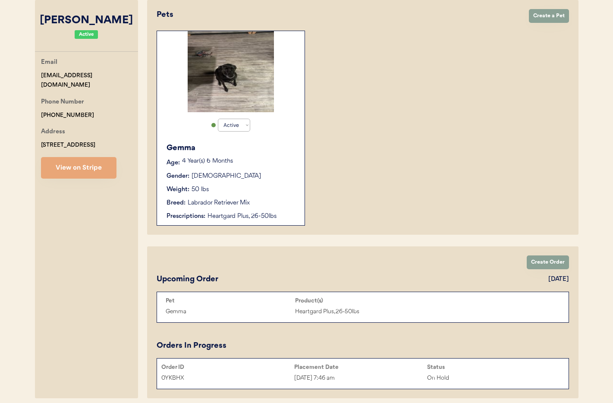
scroll to position [149, 0]
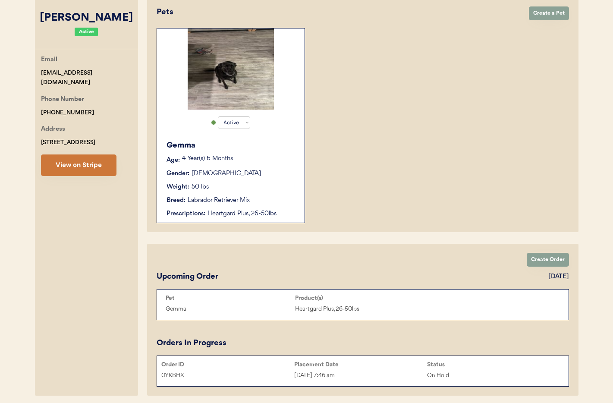
type input "[PERSON_NAME]"
click at [93, 171] on button "View on Stripe" at bounding box center [78, 165] width 75 height 22
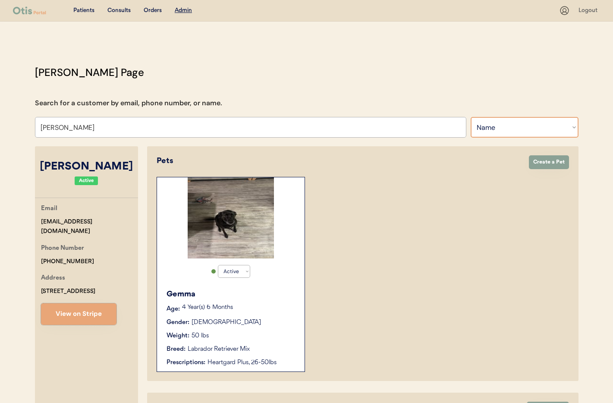
click at [474, 134] on select "Search By Name Email Phone Number" at bounding box center [524, 127] width 108 height 21
select select ""Phone Number""
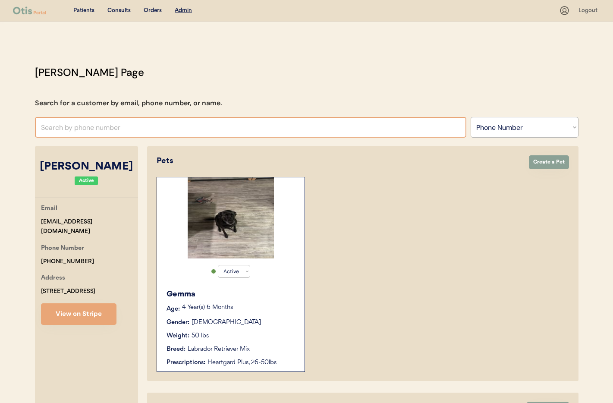
click at [102, 122] on input "text" at bounding box center [250, 127] width 431 height 21
paste input "[PHONE_NUMBER]"
click at [60, 130] on input "[PHONE_NUMBER]" at bounding box center [250, 127] width 431 height 21
drag, startPoint x: 74, startPoint y: 129, endPoint x: 64, endPoint y: 135, distance: 11.8
click at [74, 129] on input "+1 718503 2642" at bounding box center [250, 127] width 431 height 21
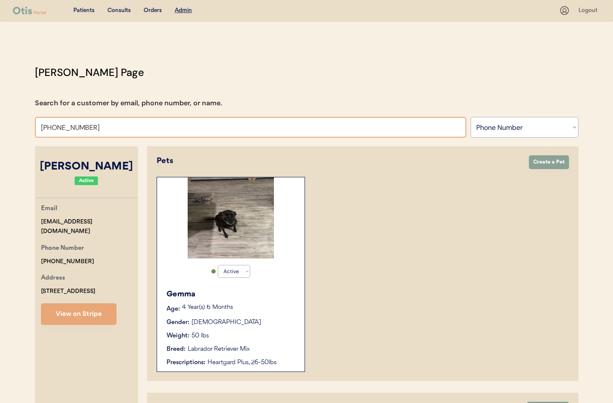
click at [49, 128] on input "+1 7185032642" at bounding box center [250, 127] width 431 height 21
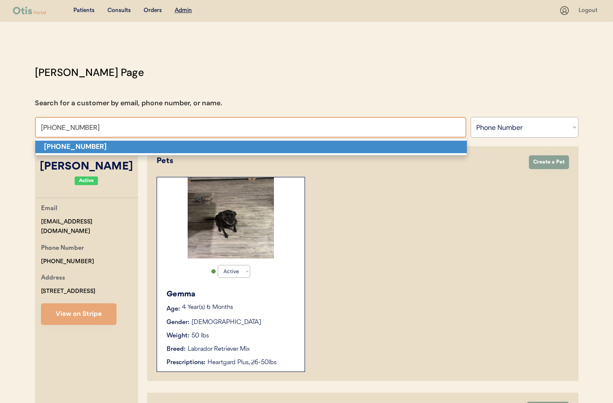
click at [167, 144] on p "+17185032642" at bounding box center [250, 147] width 431 height 13
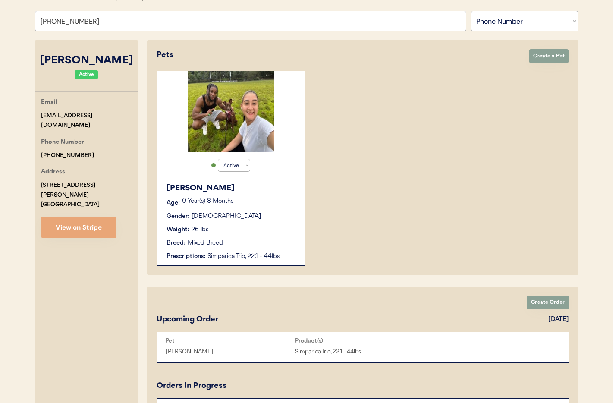
scroll to position [103, 0]
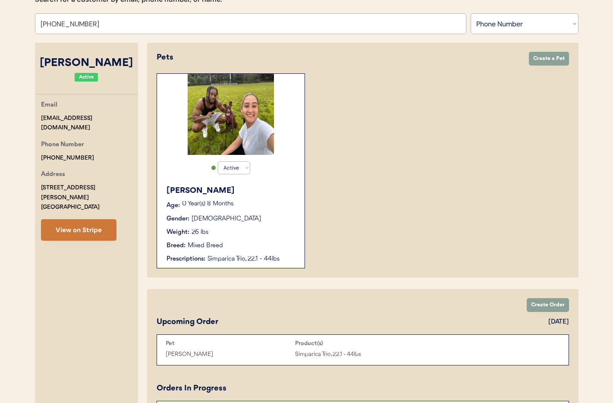
type input "+17185032642"
click at [86, 221] on button "View on Stripe" at bounding box center [78, 230] width 75 height 22
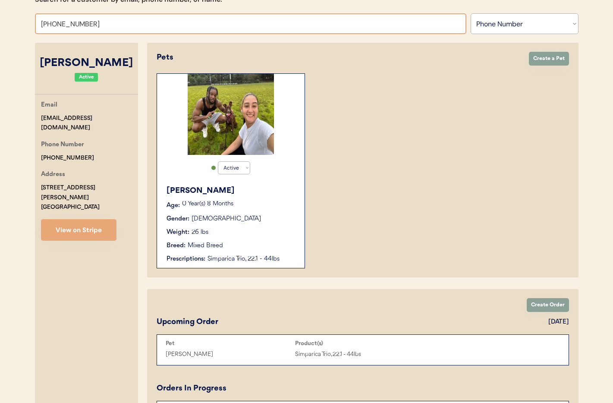
drag, startPoint x: 35, startPoint y: 20, endPoint x: 25, endPoint y: 20, distance: 10.3
click at [25, 20] on div "Patients Consults Orders Admin Logout Otis Admin Page Search for a customer by …" at bounding box center [306, 189] width 613 height 584
click at [514, 28] on select "Search By Name Email Phone Number" at bounding box center [524, 23] width 108 height 21
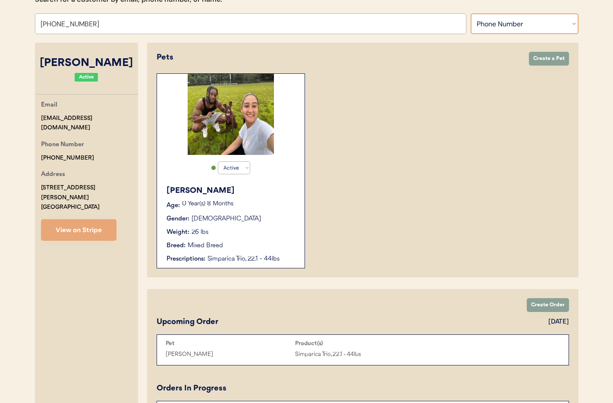
select select ""Name""
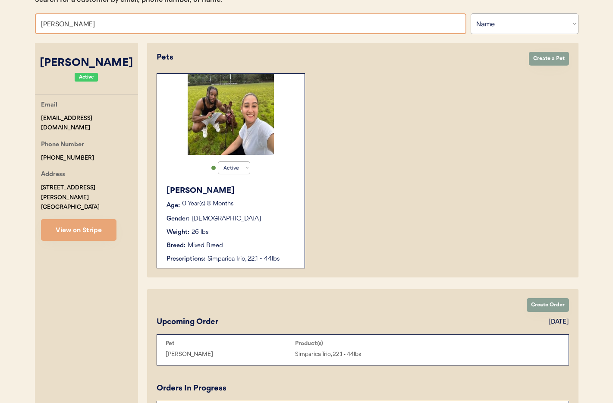
drag, startPoint x: 82, startPoint y: 25, endPoint x: 22, endPoint y: 23, distance: 60.0
click at [19, 24] on div "Patients Consults Orders Admin Logout Otis Admin Page Search for a customer by …" at bounding box center [306, 189] width 613 height 584
paste input "Donald Kovalewski"
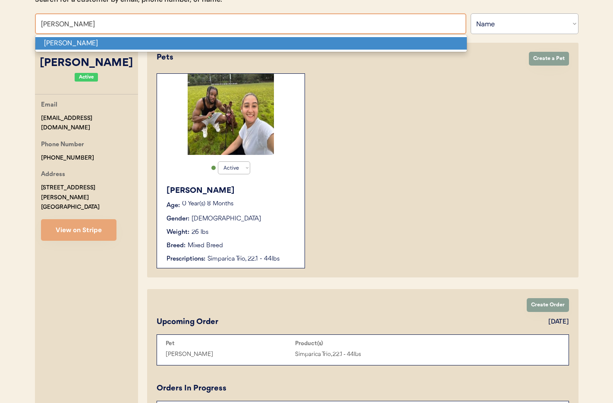
click at [103, 43] on p "Donald Kovalewski" at bounding box center [250, 43] width 431 height 13
type input "Donald Kovalewski"
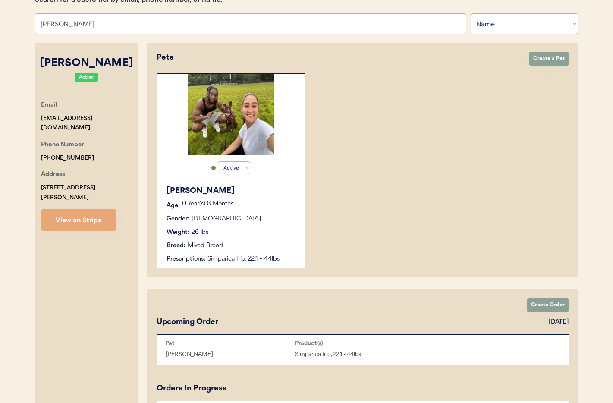
select select "true"
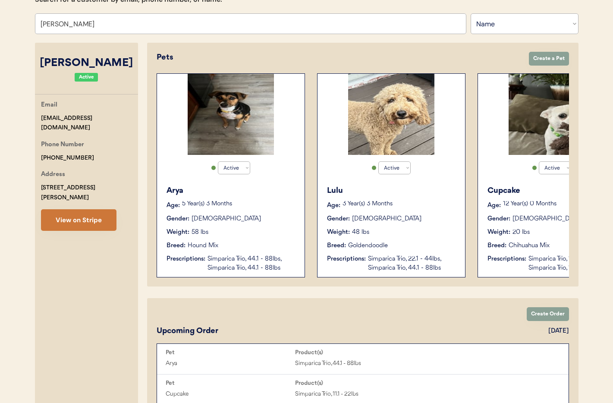
type input "Donald Kovalewski"
click at [92, 209] on button "View on Stripe" at bounding box center [78, 220] width 75 height 22
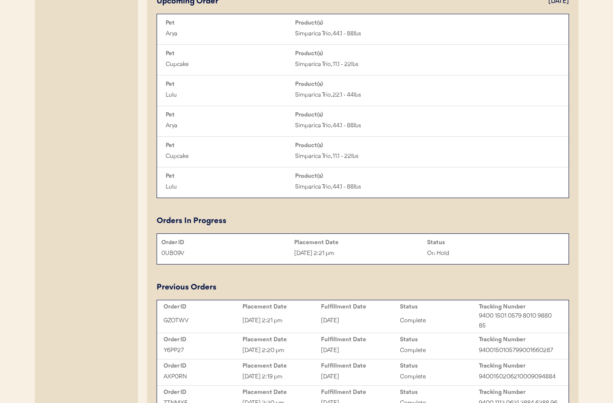
scroll to position [452, 0]
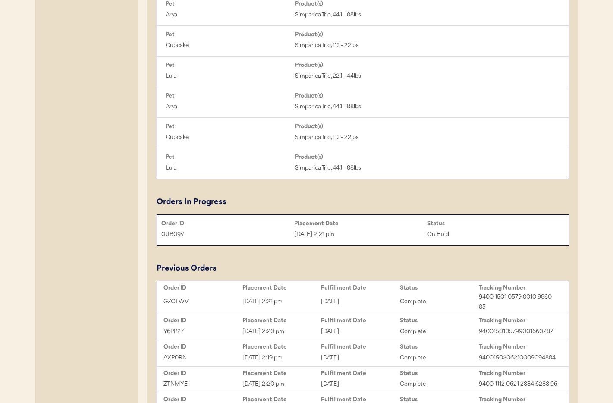
click at [393, 232] on div "Aug 11, 2025 2:21 pm" at bounding box center [360, 234] width 133 height 10
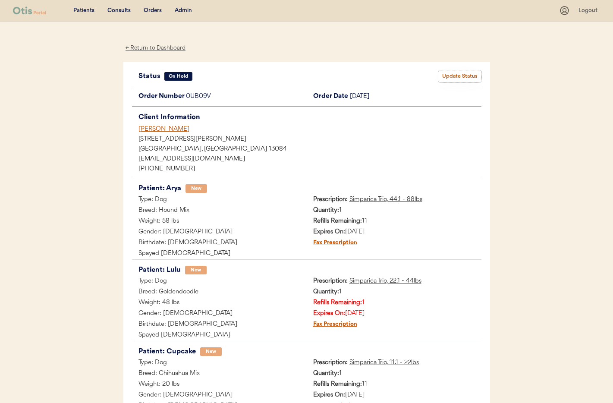
click at [462, 77] on button "Update Status" at bounding box center [459, 76] width 43 height 12
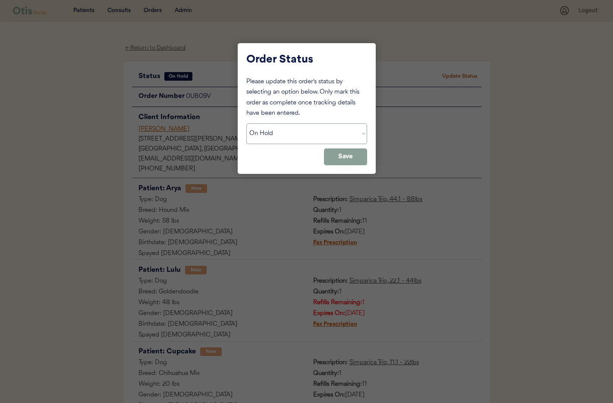
click at [317, 126] on select "Status On Hold New In Progress Complete Pending HW Consent Cancelled" at bounding box center [306, 133] width 121 height 21
select select ""cancelled""
click at [345, 154] on button "Save" at bounding box center [345, 156] width 43 height 17
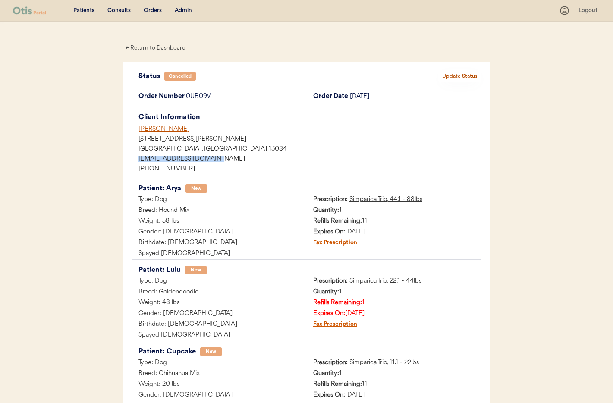
drag, startPoint x: 209, startPoint y: 156, endPoint x: 140, endPoint y: 157, distance: 69.4
click at [140, 157] on div "[EMAIL_ADDRESS][DOMAIN_NAME]" at bounding box center [309, 159] width 343 height 6
click at [163, 48] on div "← Return to Dashboard" at bounding box center [155, 48] width 65 height 10
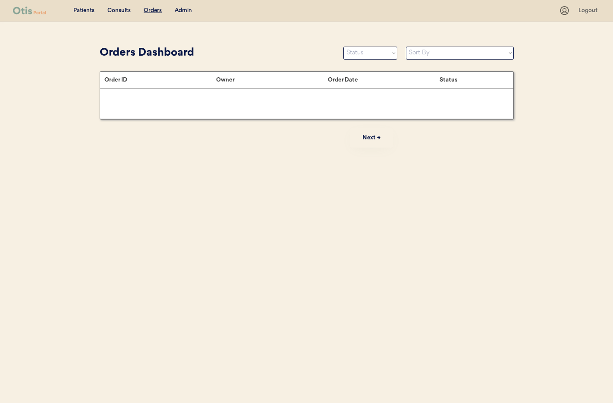
click at [181, 9] on div "Admin" at bounding box center [183, 10] width 17 height 9
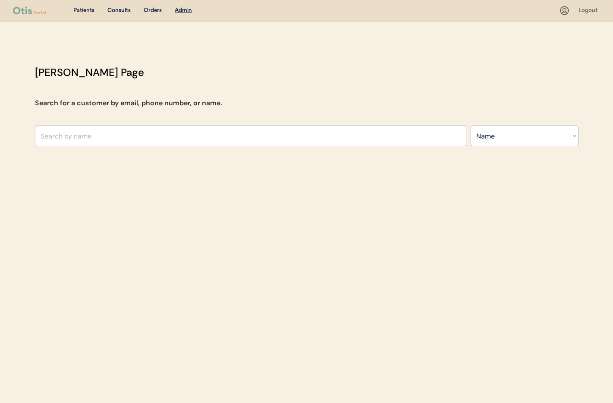
select select ""Name""
click at [105, 136] on input "text" at bounding box center [250, 135] width 431 height 21
paste input "[PERSON_NAME]"
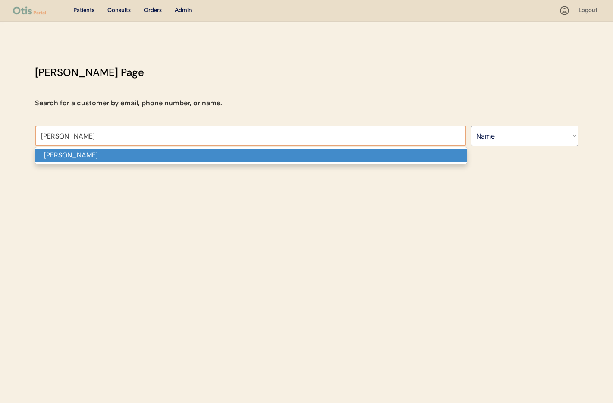
click at [95, 158] on p "[PERSON_NAME]" at bounding box center [250, 155] width 431 height 13
type input "[PERSON_NAME]"
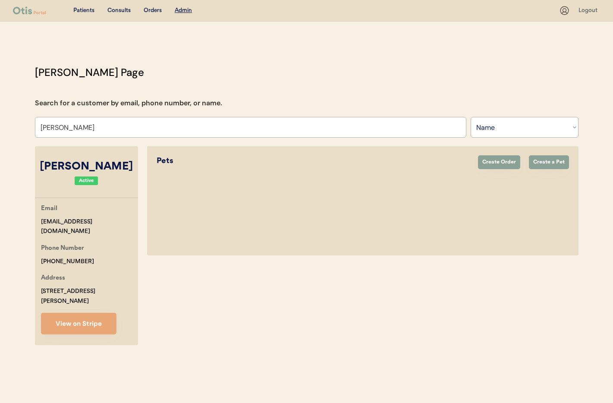
select select "true"
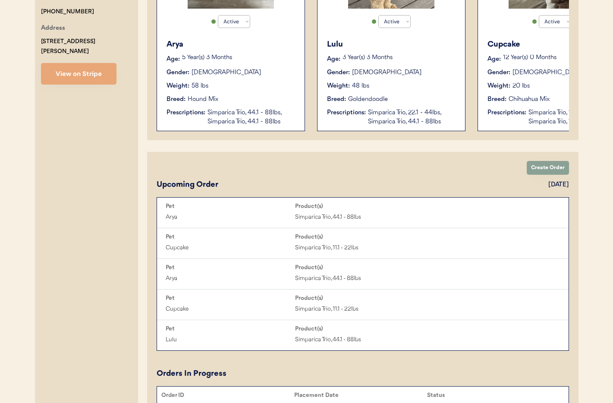
scroll to position [298, 0]
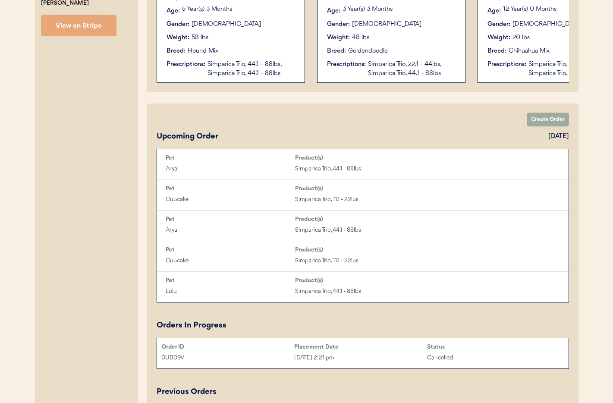
type input "[PERSON_NAME]"
click at [558, 121] on button "Create Order" at bounding box center [547, 120] width 42 height 14
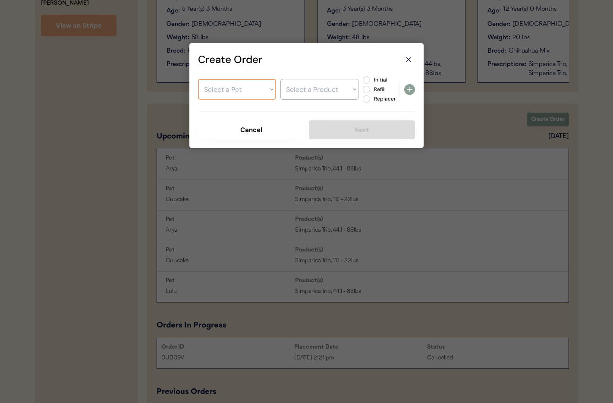
click at [242, 88] on select "Select a Pet Arya Lulu Cupcake" at bounding box center [237, 89] width 78 height 21
select select ""1348695171700984260__LOOKUP__1724720983823x166536054568648700""
click at [300, 90] on select "Select a Product" at bounding box center [319, 89] width 78 height 21
select select ""1348695171700984260__LOOKUP__1725478053674x655637788273672200""
click at [371, 87] on label "Refill" at bounding box center [390, 89] width 38 height 5
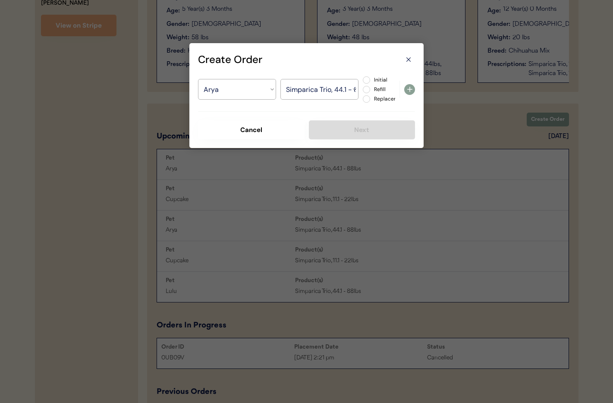
click at [362, 83] on input "Refill" at bounding box center [359, 80] width 6 height 6
radio input "true"
click at [409, 91] on use at bounding box center [409, 89] width 5 height 5
select select ""PLACEHOLDER_1427118222253""
radio input "false"
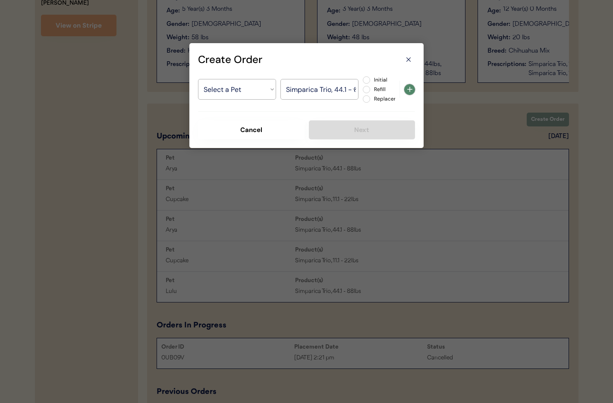
select select ""PLACEHOLDER_1427118222253""
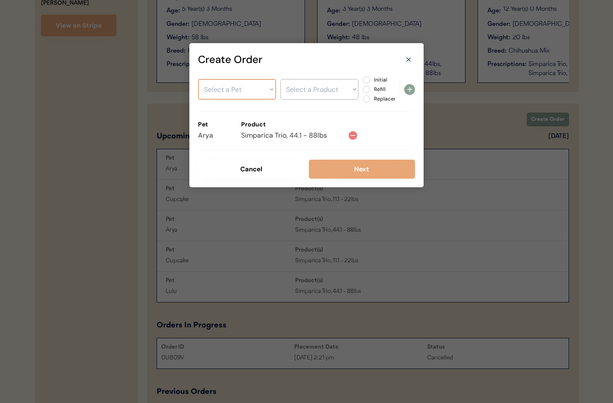
click at [249, 92] on select "Select a Pet Arya Lulu Cupcake" at bounding box center [237, 89] width 78 height 21
select select ""1348695171700984260__LOOKUP__1724721434724x829027636764475400""
click at [320, 90] on select "Select a Product Simparica Trio, 22.1 - 44lbs Simparica Trio, 44.1 - 88lbs" at bounding box center [319, 89] width 78 height 21
select select ""1348695171700984260__LOOKUP__1753464040445x512310071435984900""
click at [371, 88] on label "Refill" at bounding box center [390, 89] width 38 height 5
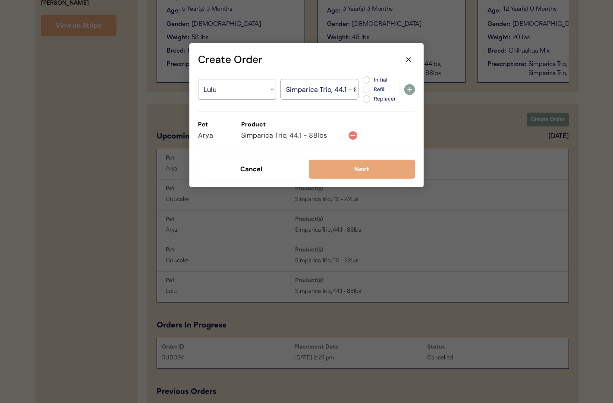
click at [362, 83] on input "Refill" at bounding box center [359, 80] width 6 height 6
radio input "true"
click at [413, 90] on icon at bounding box center [409, 89] width 10 height 10
select select ""PLACEHOLDER_1427118222253""
radio input "false"
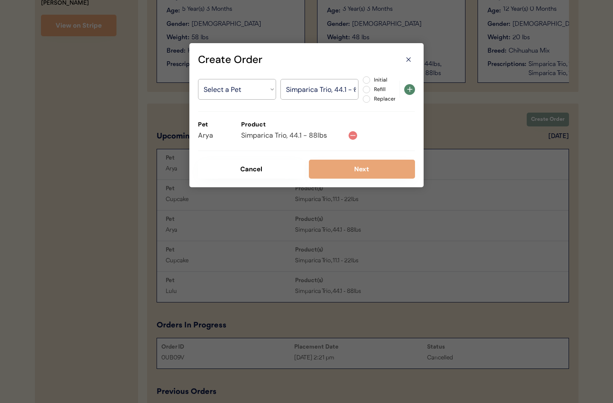
select select ""PLACEHOLDER_1427118222253""
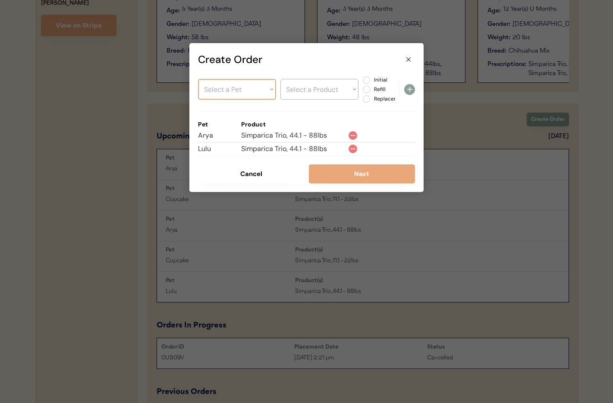
click at [246, 86] on select "Select a Pet Arya Lulu Cupcake" at bounding box center [237, 89] width 78 height 21
select select ""1348695171700984260__LOOKUP__1724721483683x303371776955777000""
click at [310, 90] on select "Select a Product" at bounding box center [319, 89] width 78 height 21
select select ""1348695171700984260__LOOKUP__1753463975041x118283091588677630""
click at [371, 89] on label "Refill" at bounding box center [390, 89] width 38 height 5
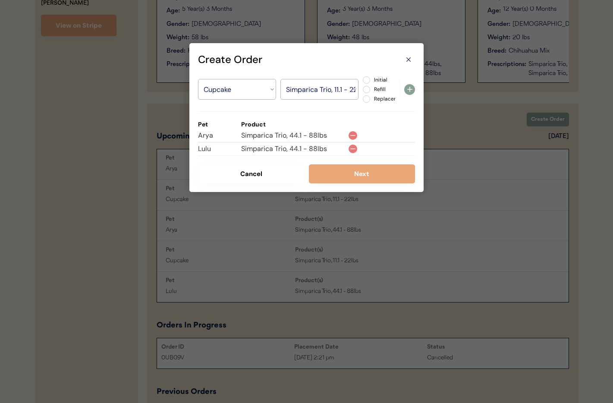
click at [362, 83] on input "Refill" at bounding box center [359, 80] width 6 height 6
radio input "true"
drag, startPoint x: 408, startPoint y: 89, endPoint x: 403, endPoint y: 106, distance: 17.6
click at [408, 90] on icon at bounding box center [409, 89] width 10 height 10
select select ""PLACEHOLDER_1427118222253""
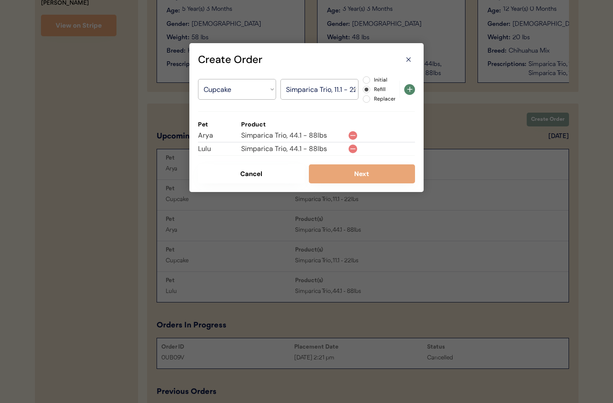
radio input "false"
select select ""PLACEHOLDER_1427118222253""
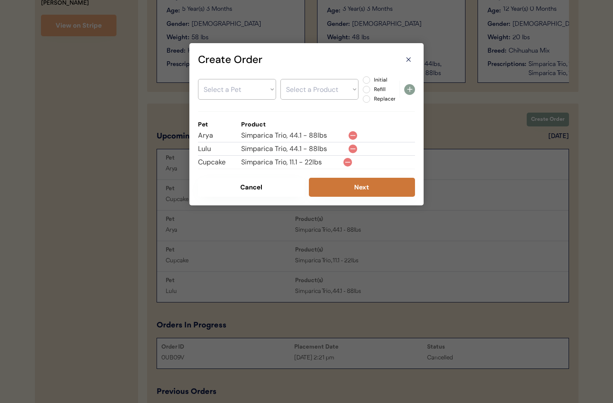
click at [364, 184] on button "Next" at bounding box center [362, 187] width 106 height 19
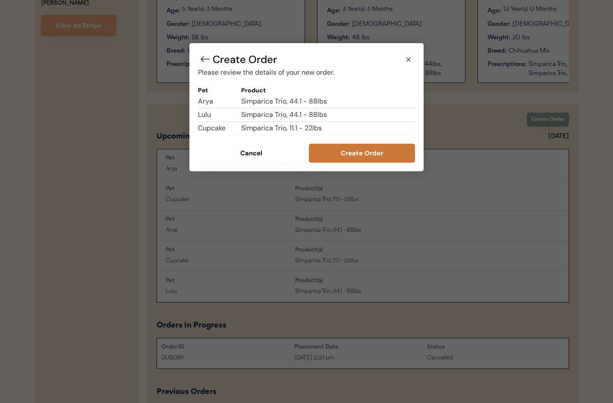
click at [372, 150] on button "Create Order" at bounding box center [362, 153] width 106 height 19
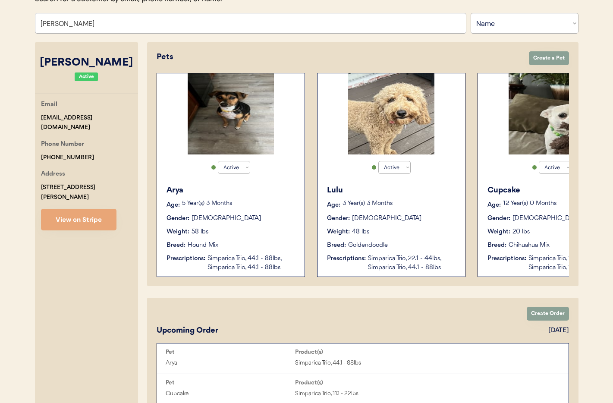
scroll to position [0, 0]
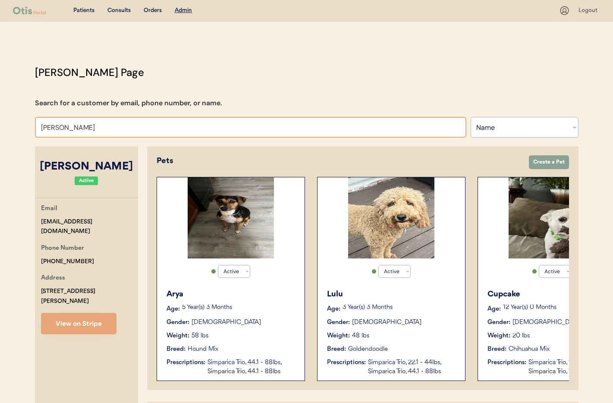
drag, startPoint x: 134, startPoint y: 130, endPoint x: 188, endPoint y: 130, distance: 53.9
click at [134, 128] on input "Donald Kovalewski" at bounding box center [250, 127] width 431 height 21
click at [490, 127] on select "Search By Name Email Phone Number" at bounding box center [524, 127] width 108 height 21
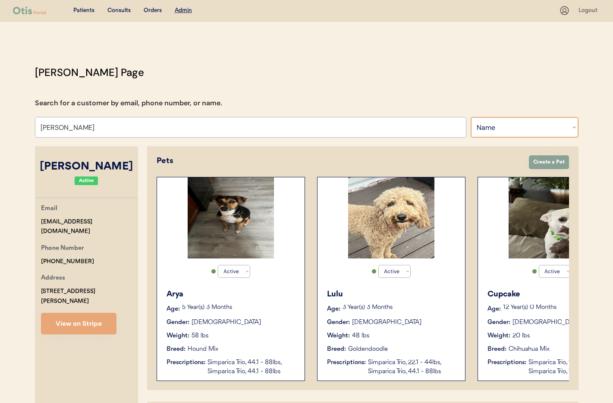
select select ""Phone Number""
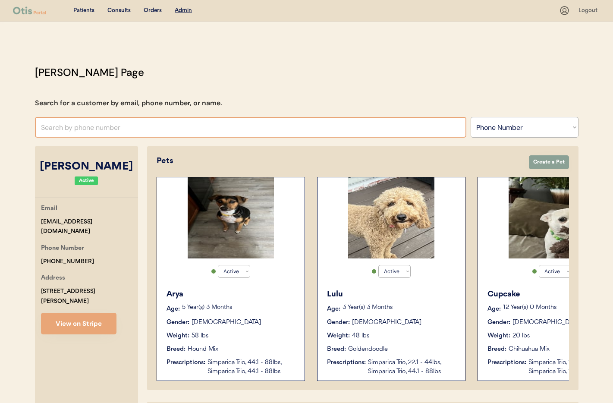
paste input "+1 718 503 2642"
click at [49, 127] on input "+1 718 503 2642" at bounding box center [250, 127] width 431 height 21
click at [59, 129] on input "+1718 503 2642" at bounding box center [250, 127] width 431 height 21
click at [72, 127] on input "+1718503 2642" at bounding box center [250, 127] width 431 height 21
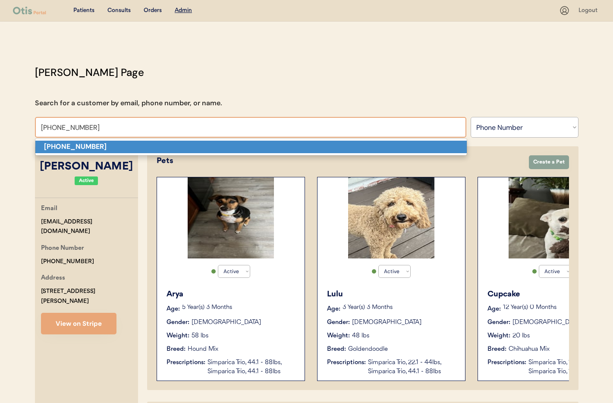
click at [136, 147] on p "[PHONE_NUMBER]" at bounding box center [250, 147] width 431 height 13
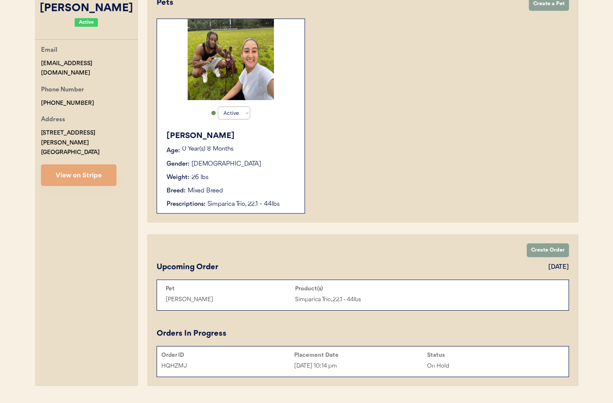
scroll to position [160, 0]
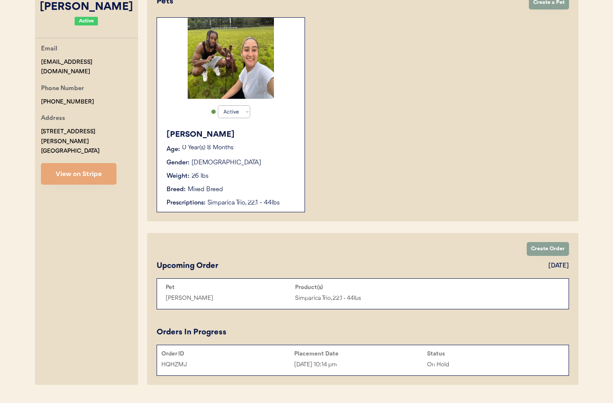
type input "[PHONE_NUMBER]"
click at [69, 165] on button "View on Stripe" at bounding box center [78, 174] width 75 height 22
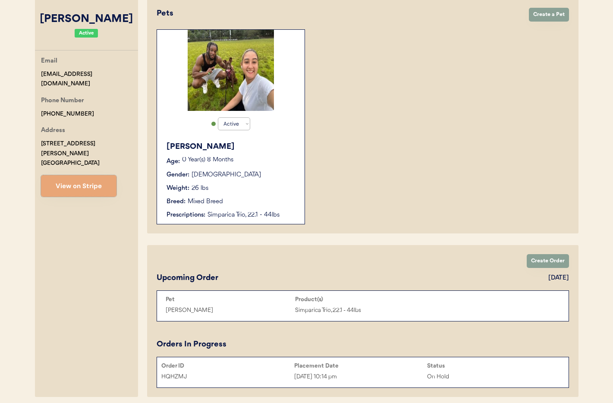
scroll to position [182, 0]
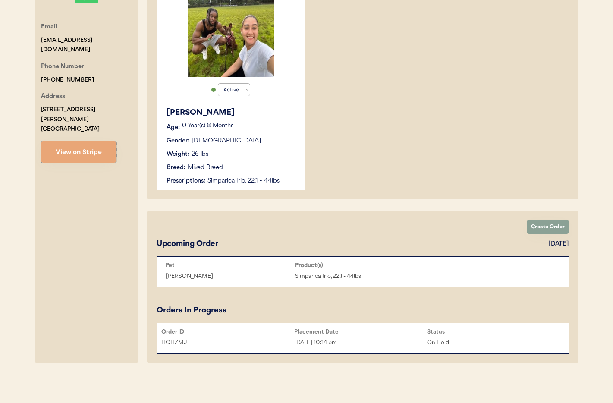
click at [344, 336] on div "HQHZMJ Aug 6, 2025 10:14 pm On Hold" at bounding box center [362, 342] width 411 height 13
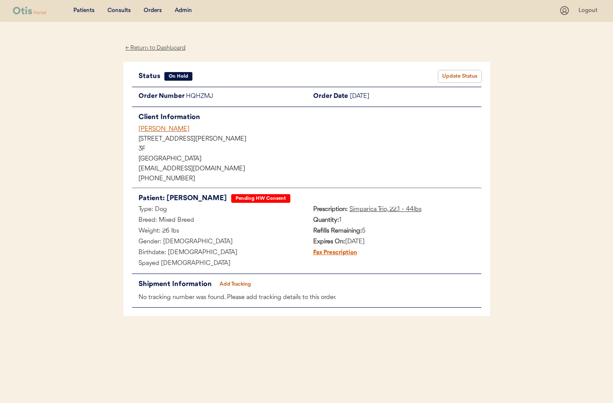
click at [467, 76] on button "Update Status" at bounding box center [459, 76] width 43 height 12
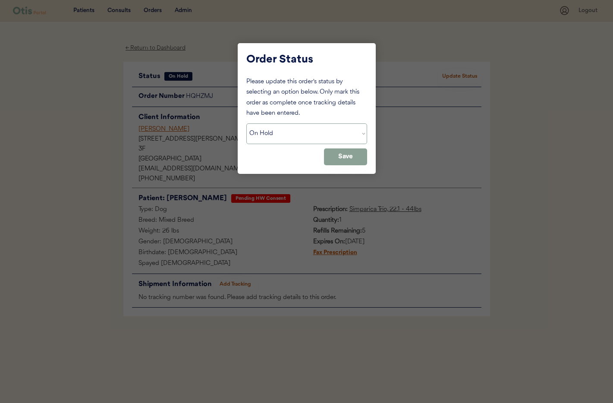
click at [339, 131] on select "Status On Hold New In Progress Complete Pending HW Consent Cancelled" at bounding box center [306, 133] width 121 height 21
select select ""new""
click at [344, 165] on div "Order Status Please update this order's status by selecting an option below. On…" at bounding box center [307, 108] width 138 height 131
click at [344, 161] on button "Save" at bounding box center [345, 156] width 43 height 17
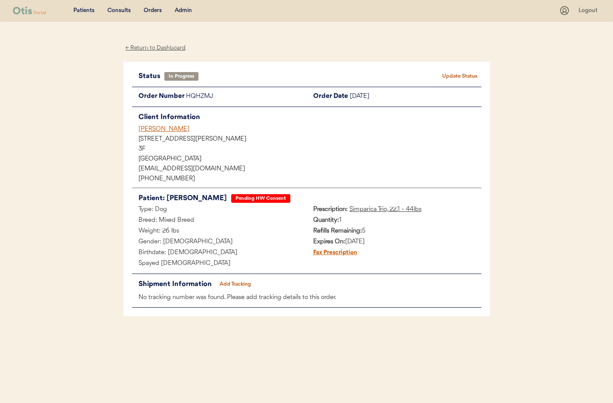
click at [185, 10] on div "Admin" at bounding box center [183, 10] width 17 height 9
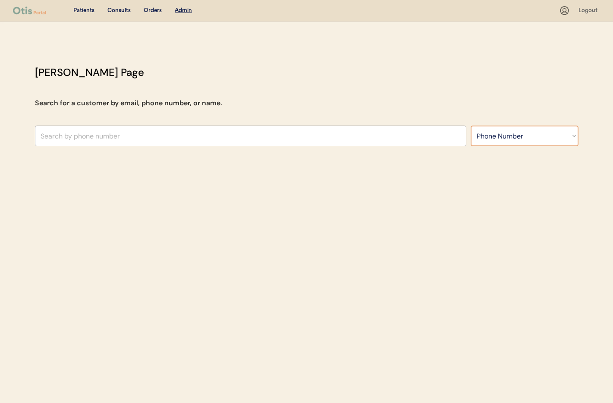
click at [519, 140] on select "Search By Name Email Phone Number" at bounding box center [524, 135] width 108 height 21
select select ""Name""
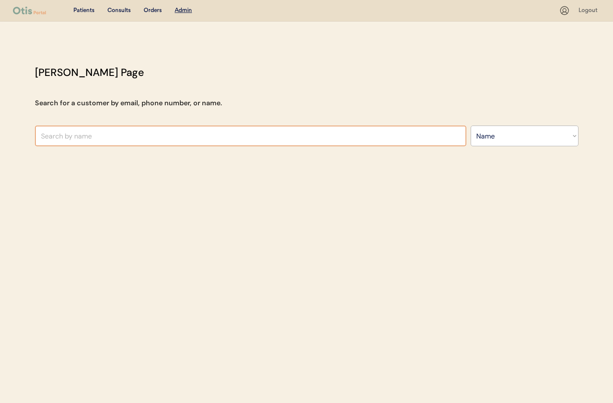
click at [219, 132] on input "text" at bounding box center [250, 135] width 431 height 21
type input "[PERSON_NAME]"
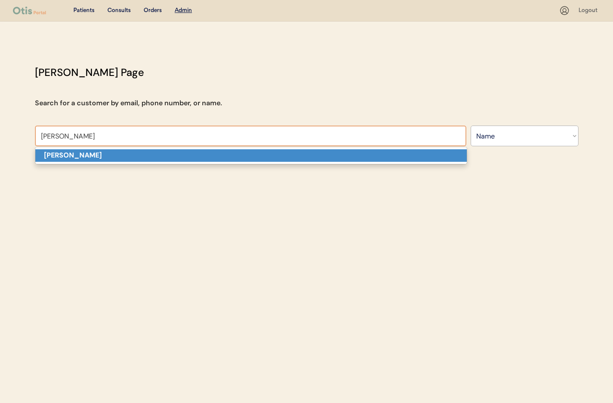
click at [209, 158] on p "[PERSON_NAME]" at bounding box center [250, 155] width 431 height 13
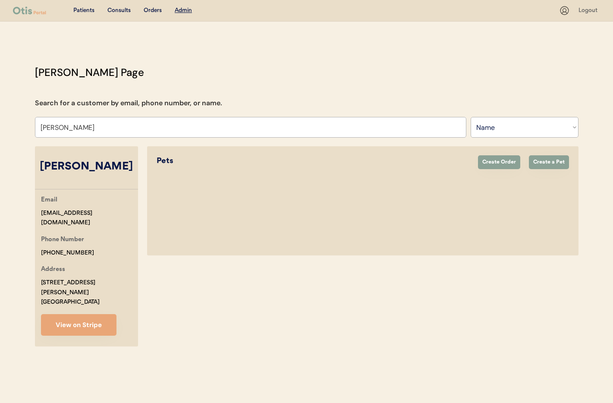
select select "true"
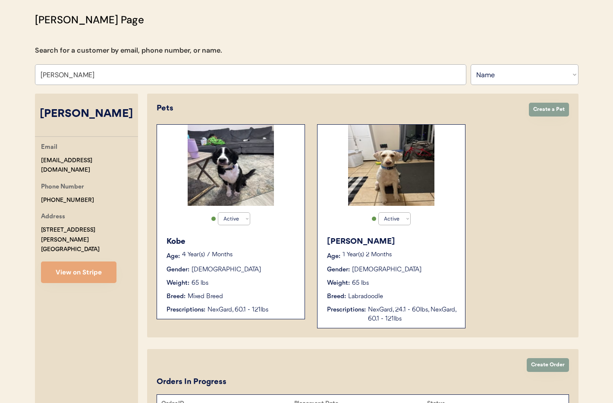
scroll to position [124, 0]
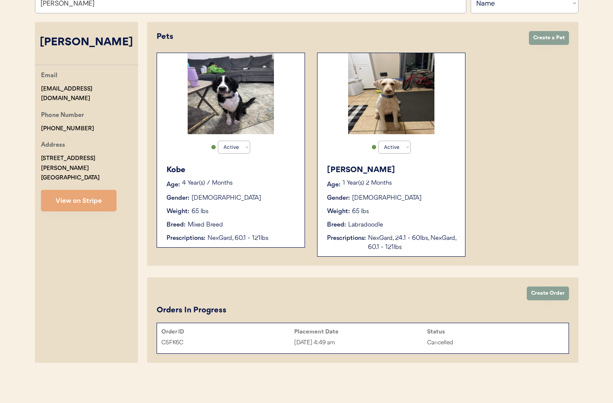
type input "[PERSON_NAME]"
click at [398, 342] on div "[DATE] 4:49 am" at bounding box center [360, 343] width 133 height 10
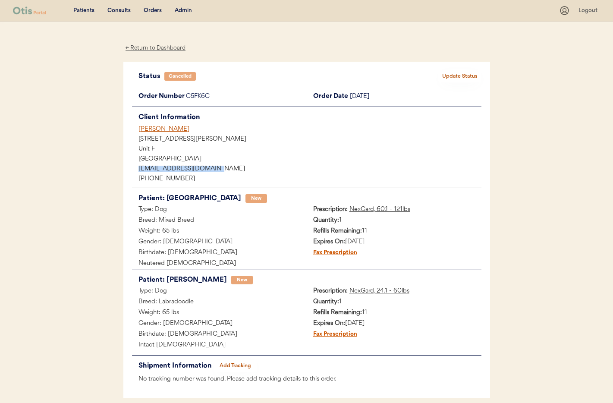
drag, startPoint x: 192, startPoint y: 167, endPoint x: 132, endPoint y: 167, distance: 59.9
click at [124, 168] on div "Status Cancelled Update Status Order Number C5FK6C Order Date [DATE] Client Inf…" at bounding box center [306, 230] width 366 height 336
copy div "[EMAIL_ADDRESS][DOMAIN_NAME]"
click at [187, 9] on div "Admin" at bounding box center [183, 10] width 17 height 9
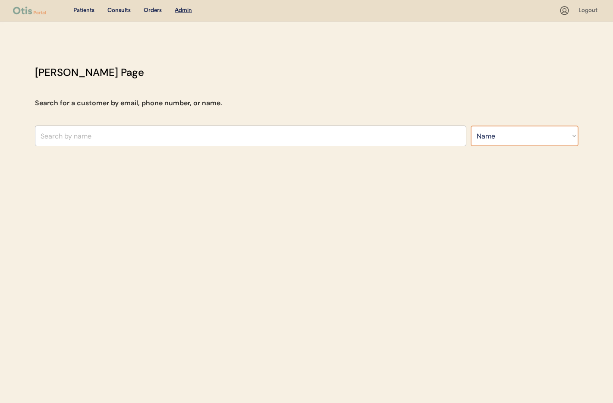
click at [478, 140] on select "Search By Name Email Phone Number" at bounding box center [524, 135] width 108 height 21
select select ""Email""
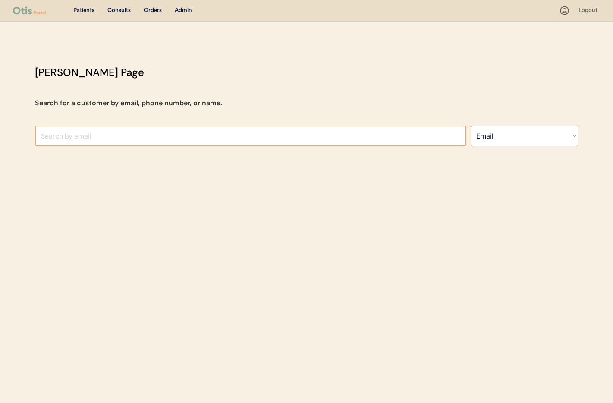
drag, startPoint x: 82, startPoint y: 141, endPoint x: 116, endPoint y: 200, distance: 68.8
click at [82, 141] on input "input" at bounding box center [250, 135] width 431 height 21
paste input "[EMAIL_ADDRESS][DOMAIN_NAME]"
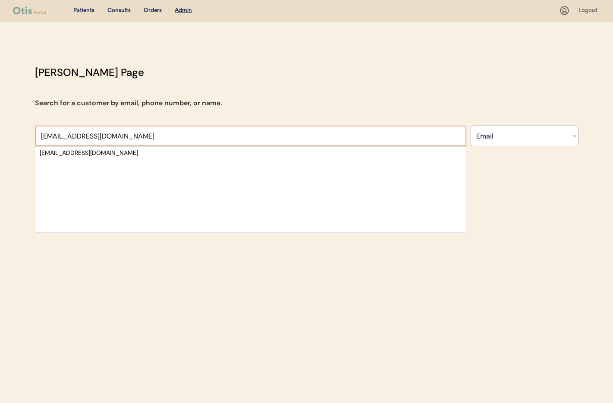
type input "[EMAIL_ADDRESS][DOMAIN_NAME]"
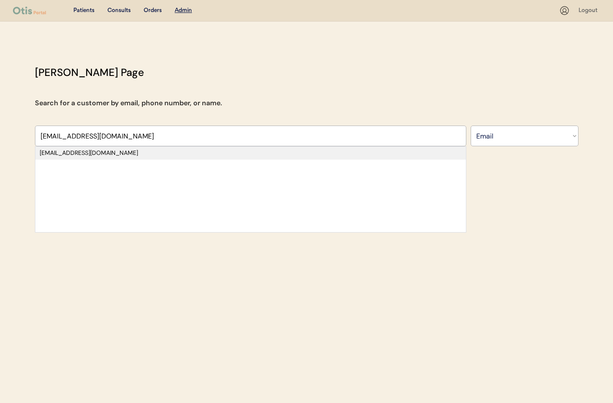
click at [115, 155] on div "[EMAIL_ADDRESS][DOMAIN_NAME]" at bounding box center [251, 153] width 422 height 9
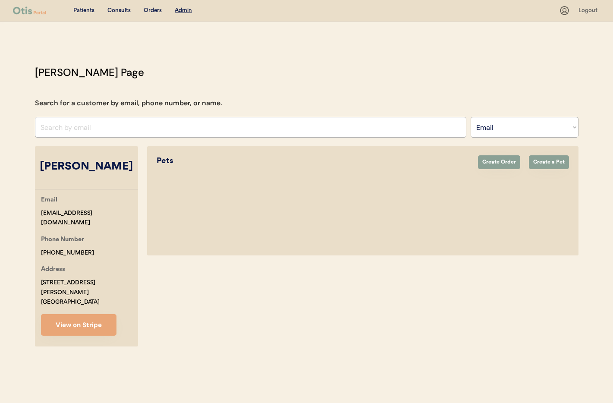
select select "true"
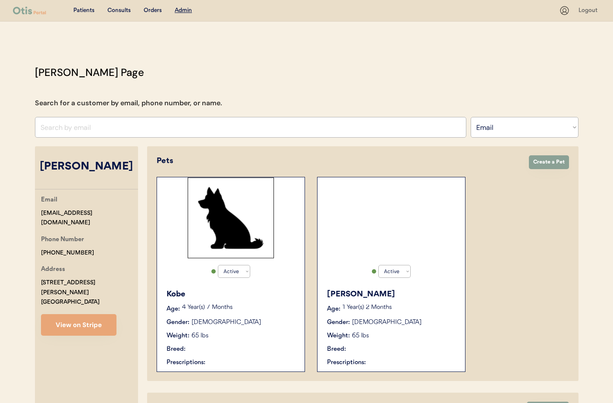
select select "true"
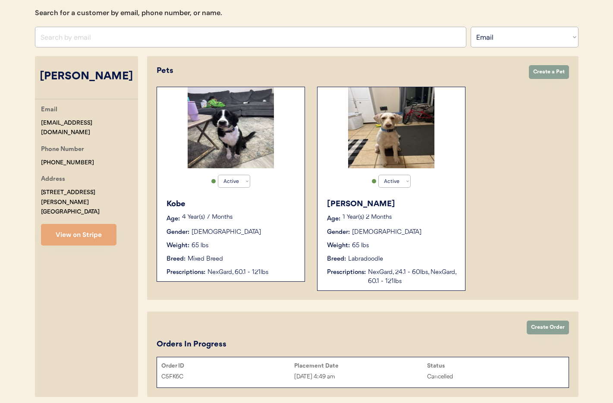
scroll to position [81, 0]
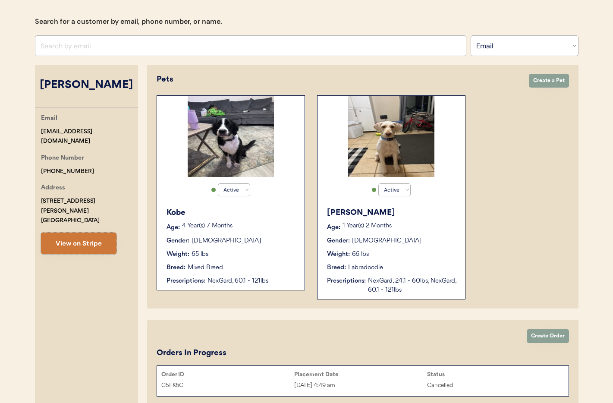
click at [81, 239] on button "View on Stripe" at bounding box center [78, 243] width 75 height 22
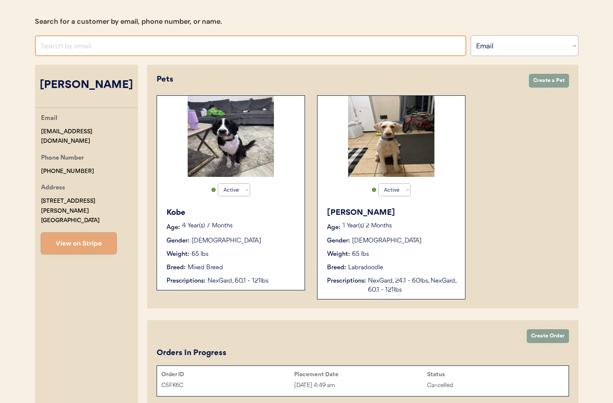
click at [160, 50] on input "input" at bounding box center [250, 45] width 431 height 21
click at [498, 49] on select "Search By Name Email Phone Number" at bounding box center [524, 45] width 108 height 21
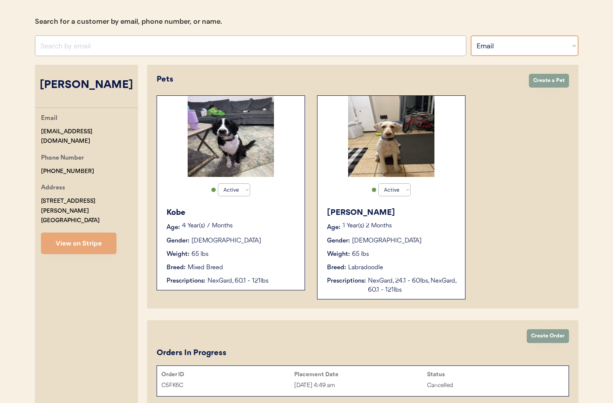
select select ""Name""
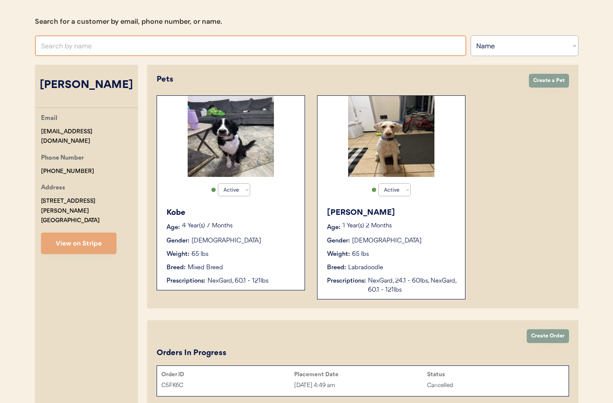
scroll to position [0, 0]
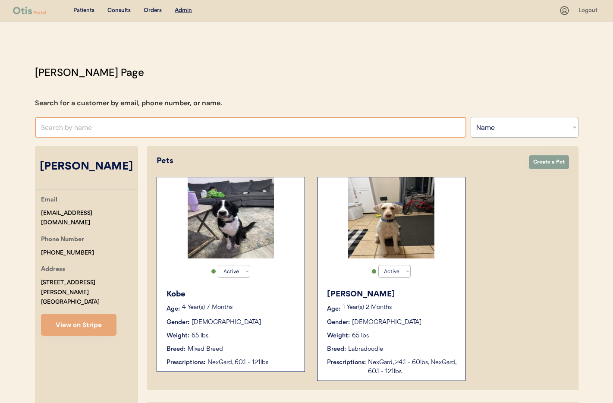
click at [167, 131] on input "text" at bounding box center [250, 127] width 431 height 21
type input "[PERSON_NAME]"
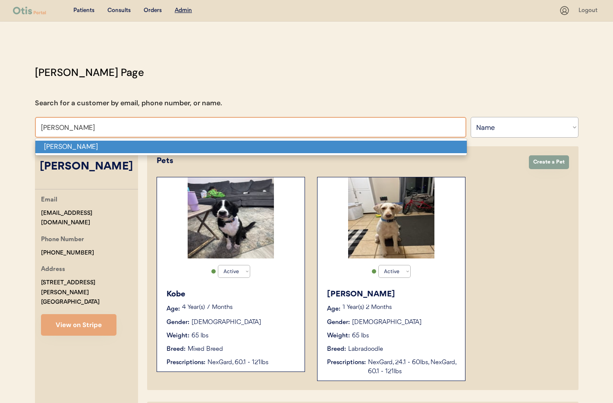
click at [153, 144] on p "[PERSON_NAME]" at bounding box center [250, 147] width 431 height 13
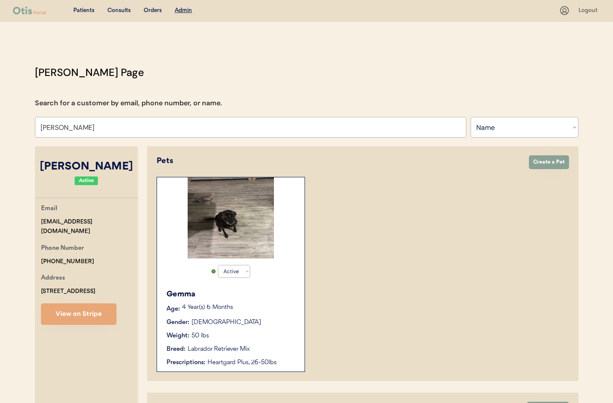
type input "[PERSON_NAME]"
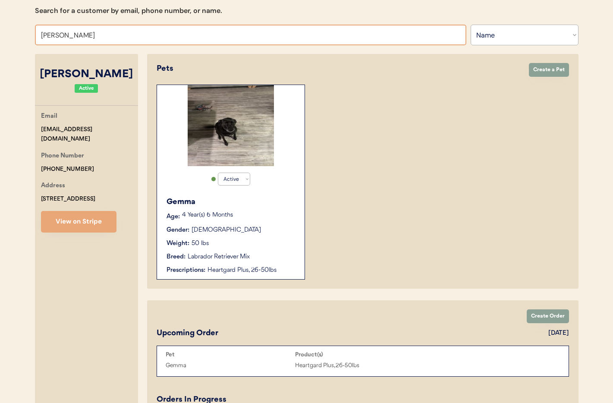
scroll to position [182, 0]
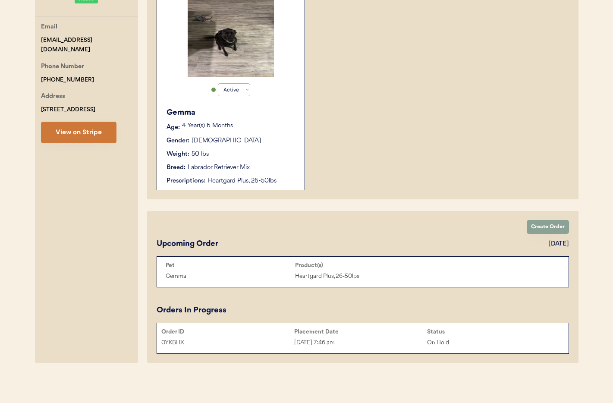
click at [72, 136] on button "View on Stripe" at bounding box center [78, 133] width 75 height 22
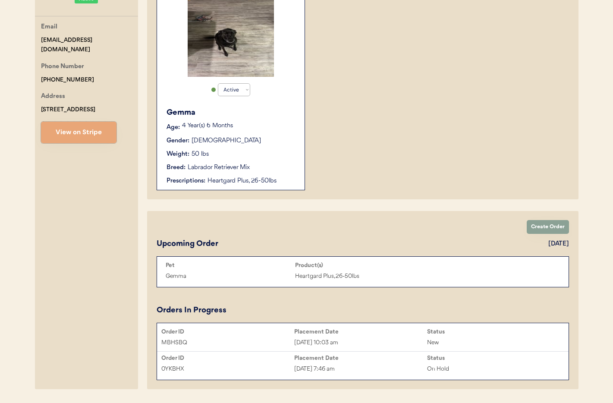
click at [388, 369] on div "[DATE] 7:46 am" at bounding box center [360, 369] width 133 height 10
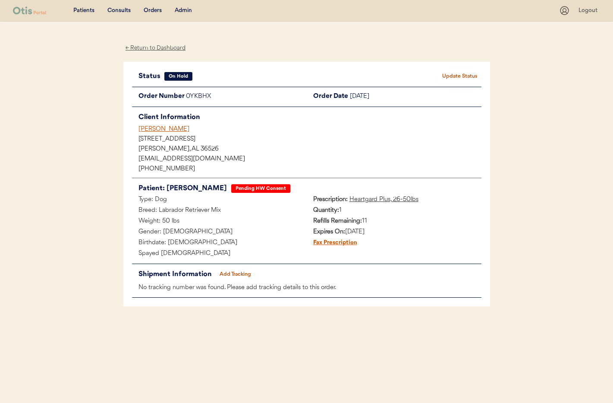
click at [461, 76] on button "Update Status" at bounding box center [459, 76] width 43 height 12
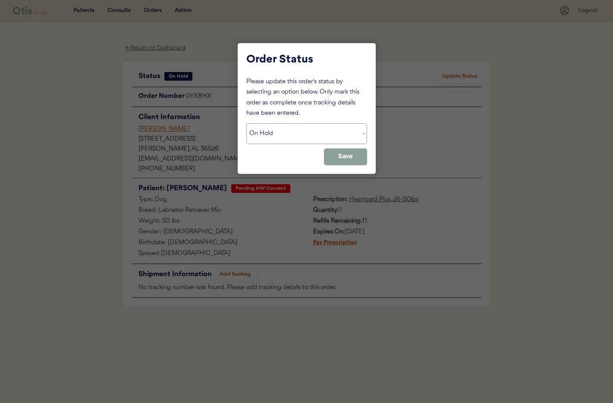
click at [277, 129] on select "Status On Hold New In Progress Complete Pending HW Consent Cancelled" at bounding box center [306, 133] width 121 height 21
select select ""cancelled""
click at [344, 158] on button "Save" at bounding box center [345, 156] width 43 height 17
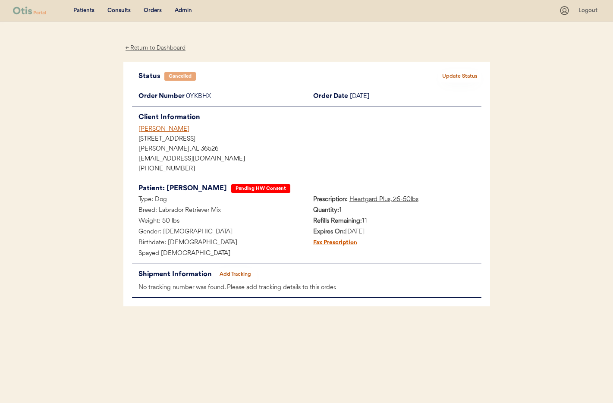
click at [163, 47] on div "← Return to Dashboard" at bounding box center [155, 48] width 65 height 10
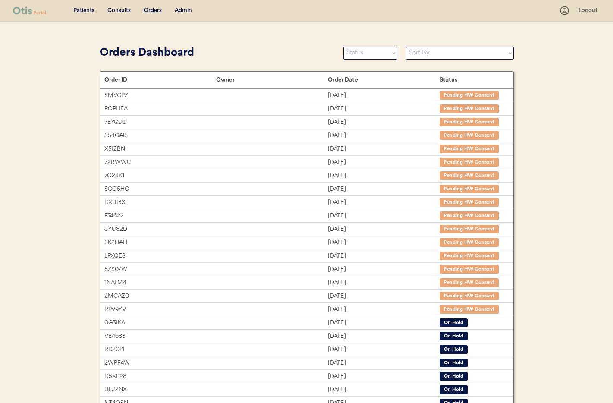
click at [178, 12] on div "Admin" at bounding box center [183, 10] width 17 height 9
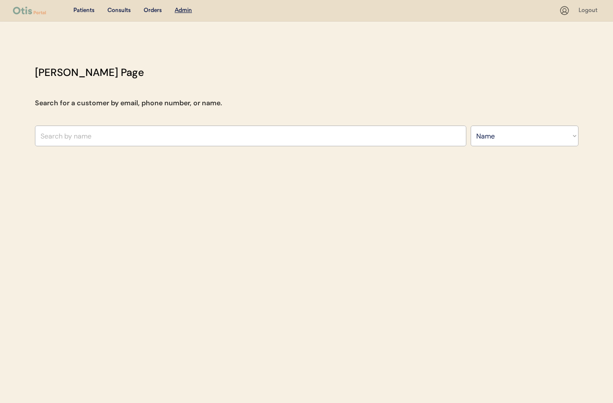
select select ""Name""
click at [98, 137] on input "text" at bounding box center [250, 135] width 431 height 21
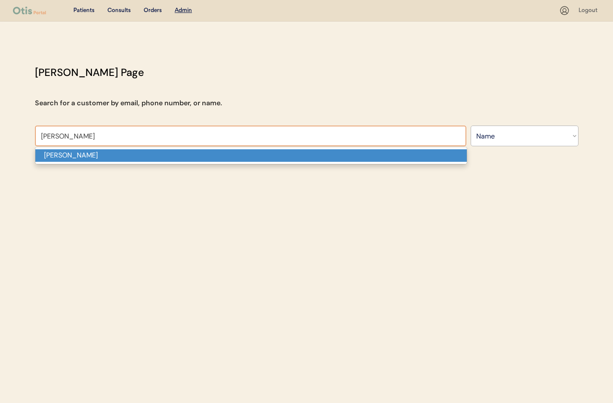
click at [89, 156] on p "[PERSON_NAME]" at bounding box center [250, 155] width 431 height 13
type input "[PERSON_NAME]"
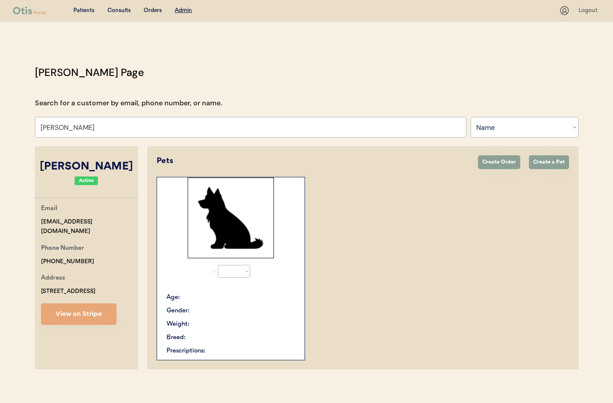
select select "true"
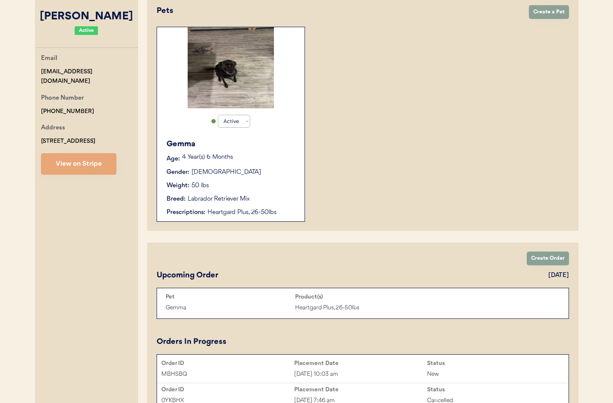
scroll to position [208, 0]
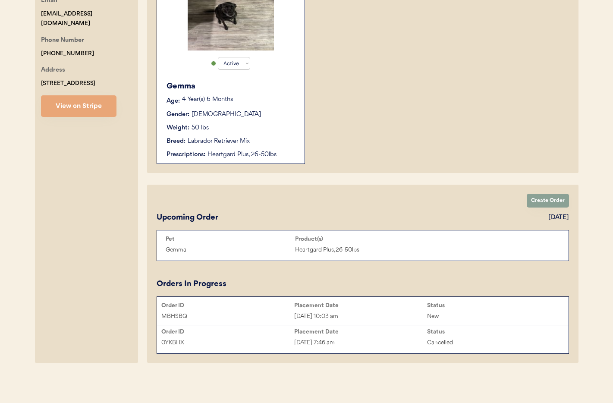
type input "[PERSON_NAME]"
click at [347, 313] on div "[DATE] 10:03 am" at bounding box center [360, 316] width 133 height 10
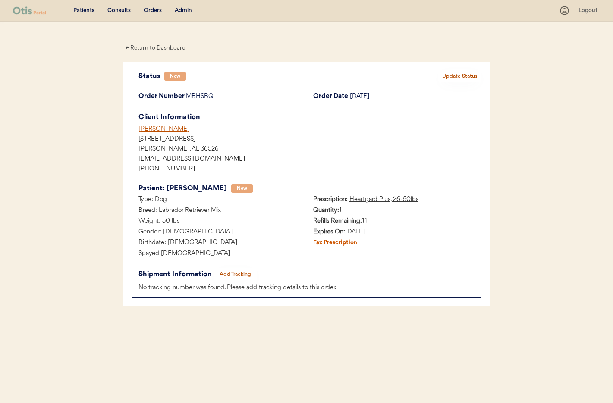
click at [186, 10] on div "Admin" at bounding box center [183, 10] width 17 height 9
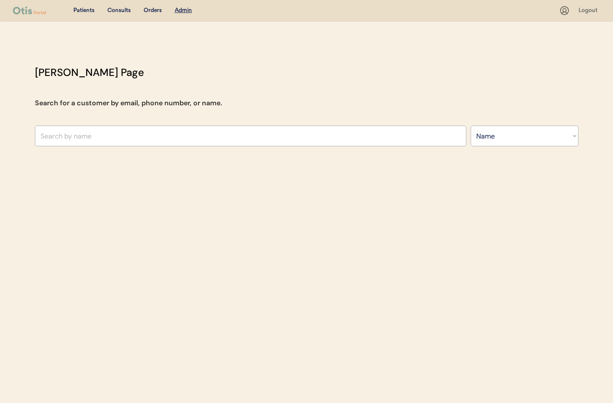
select select ""Name""
click at [80, 139] on input "text" at bounding box center [250, 135] width 431 height 21
paste input "[EMAIL_ADDRESS][DOMAIN_NAME]"
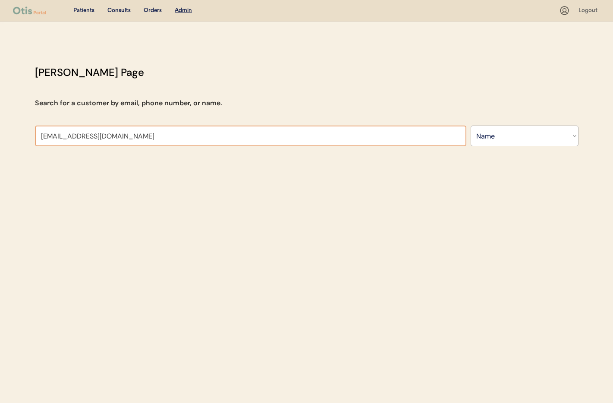
type input "[EMAIL_ADDRESS][DOMAIN_NAME]"
click at [497, 137] on select "Search By Name Email Phone Number" at bounding box center [524, 135] width 108 height 21
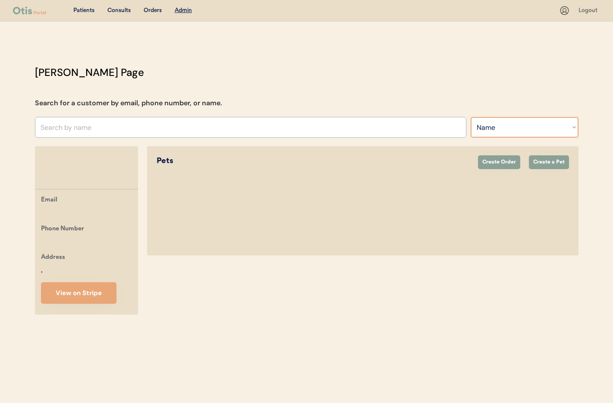
select select ""Email""
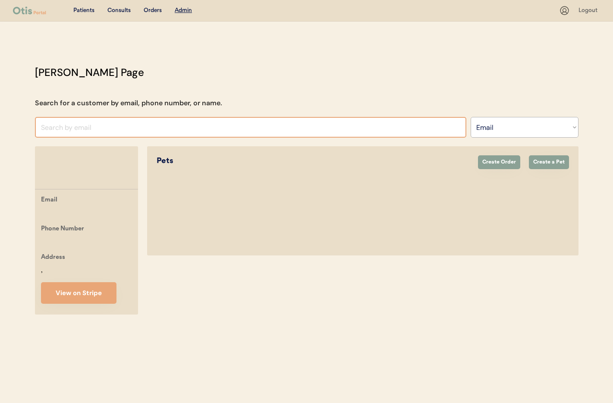
click at [102, 126] on input "input" at bounding box center [250, 127] width 431 height 21
paste input "[EMAIL_ADDRESS][DOMAIN_NAME]"
type input "[EMAIL_ADDRESS]"
click at [82, 14] on div "Patients" at bounding box center [83, 10] width 21 height 9
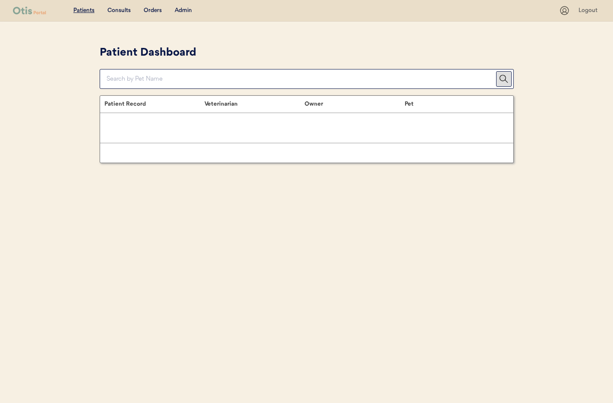
click at [186, 10] on div "Admin" at bounding box center [183, 10] width 17 height 9
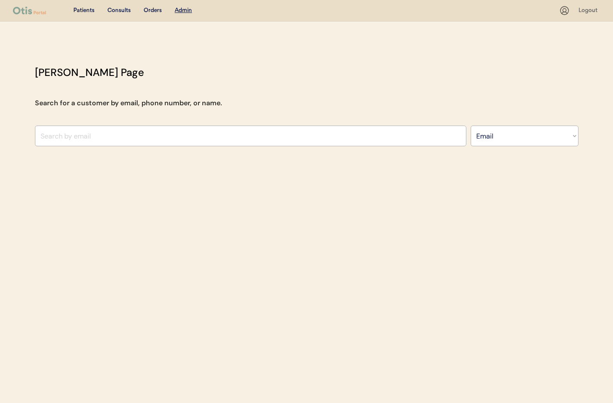
select select ""Email""
click at [163, 133] on input "input" at bounding box center [250, 135] width 431 height 21
paste input "[EMAIL_ADDRESS][DOMAIN_NAME]"
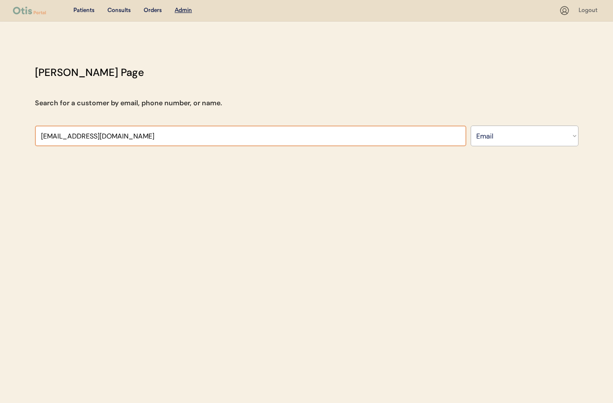
click at [133, 139] on input "input" at bounding box center [250, 135] width 431 height 21
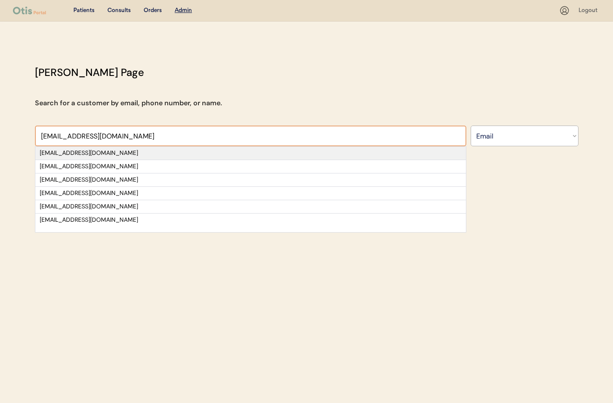
type input "[EMAIL_ADDRESS][DOMAIN_NAME]"
click at [149, 151] on div "[EMAIL_ADDRESS][DOMAIN_NAME]" at bounding box center [251, 153] width 422 height 9
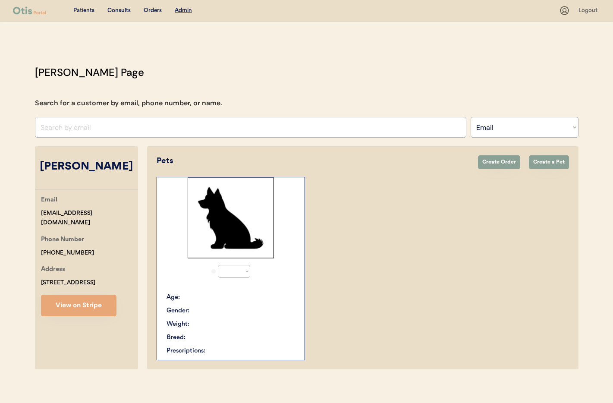
select select "true"
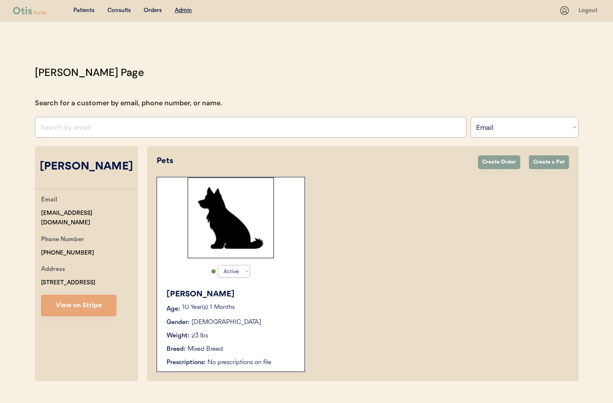
scroll to position [18, 0]
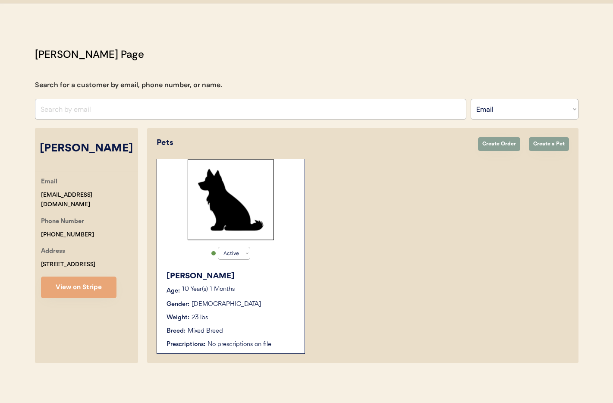
click at [260, 298] on div "Cletus Age: 10 Year(s) 1 Months Gender: Male Weight: 23 lbs Breed: Mixed Breed …" at bounding box center [230, 309] width 139 height 87
click at [262, 289] on p "10 Year(s) 1 Months" at bounding box center [239, 289] width 114 height 6
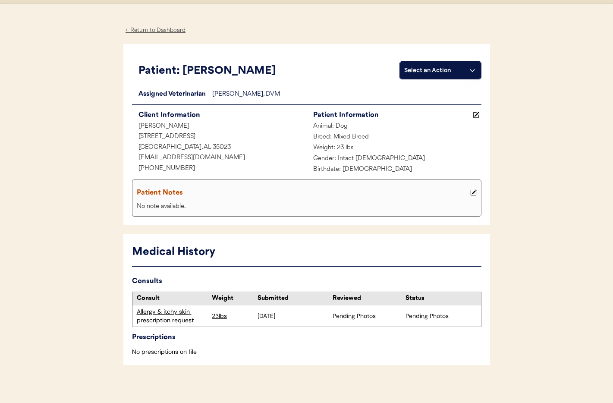
scroll to position [23, 0]
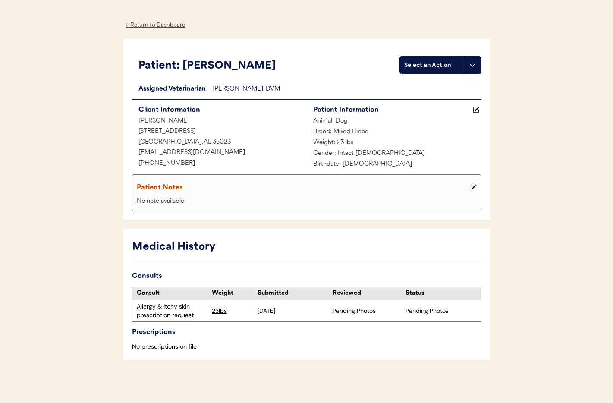
click at [174, 308] on div "Allergy & itchy skin prescription request" at bounding box center [172, 310] width 71 height 17
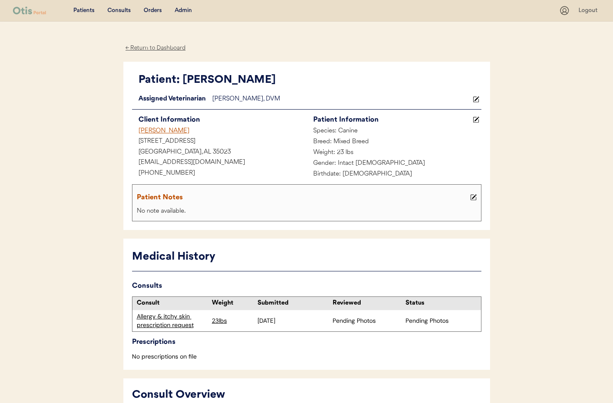
drag, startPoint x: 136, startPoint y: 50, endPoint x: 148, endPoint y: 40, distance: 15.9
click at [136, 50] on div "← Return to Dashboard" at bounding box center [155, 48] width 65 height 10
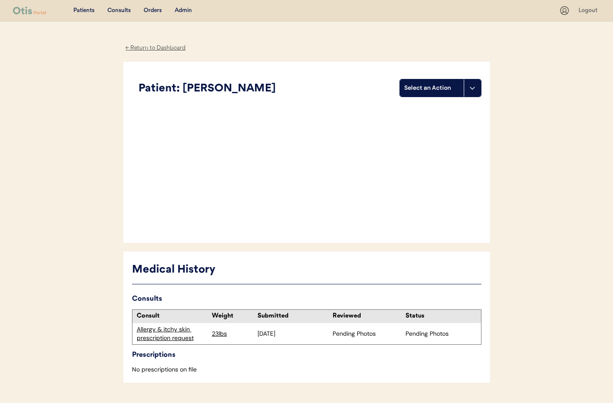
scroll to position [23, 0]
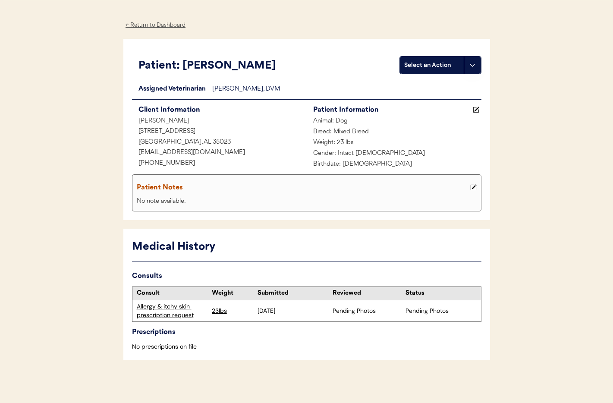
click at [160, 23] on div "← Return to Dashboard" at bounding box center [155, 25] width 65 height 10
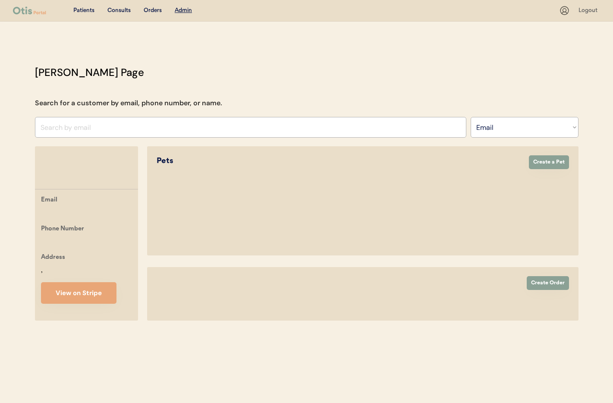
select select ""Email""
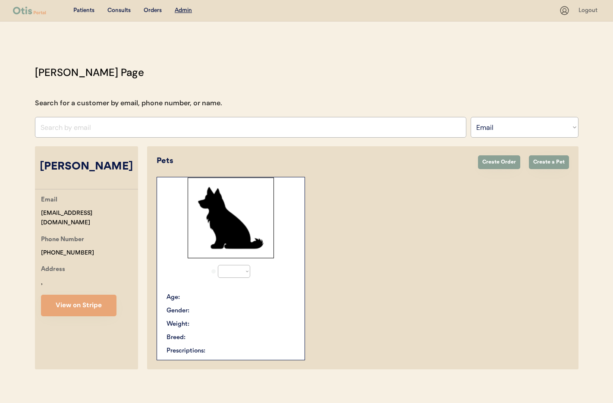
scroll to position [6, 0]
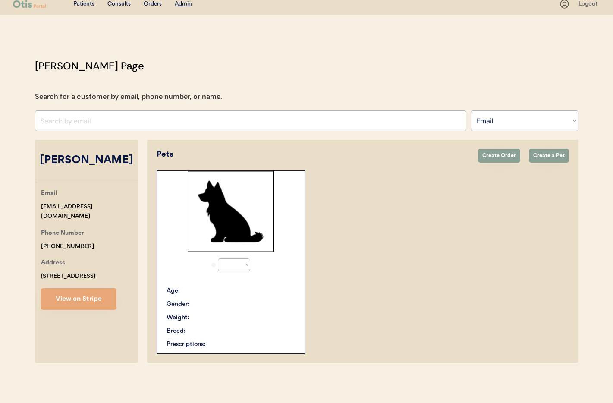
select select "true"
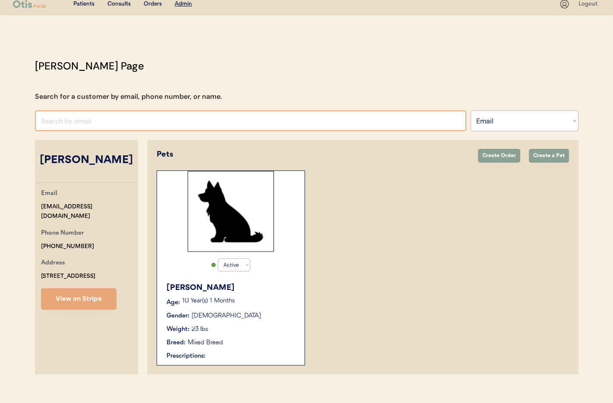
click at [103, 118] on input "input" at bounding box center [250, 120] width 431 height 21
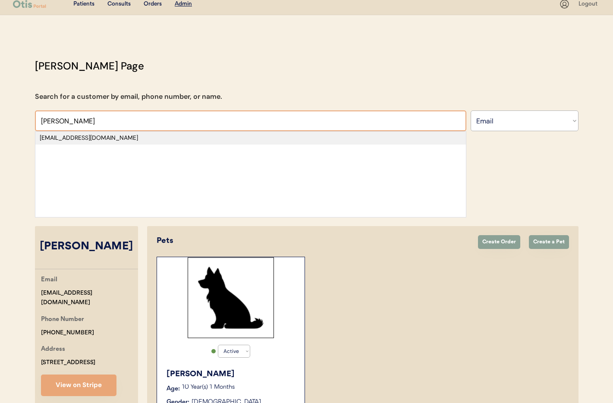
type input "[PERSON_NAME]"
click at [69, 140] on div "[EMAIL_ADDRESS][DOMAIN_NAME]" at bounding box center [251, 138] width 422 height 9
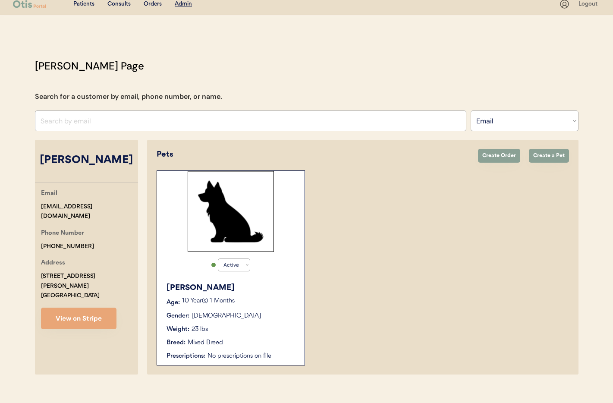
select select "true"
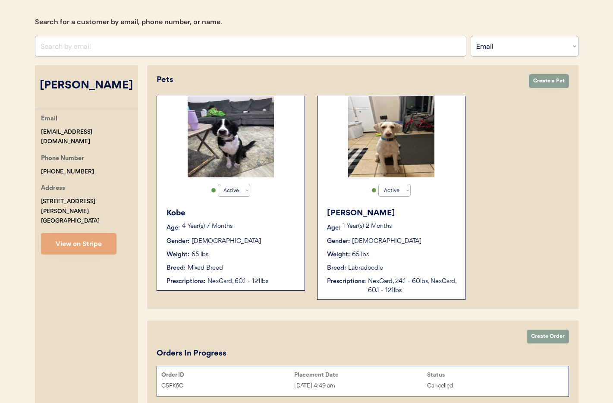
scroll to position [124, 0]
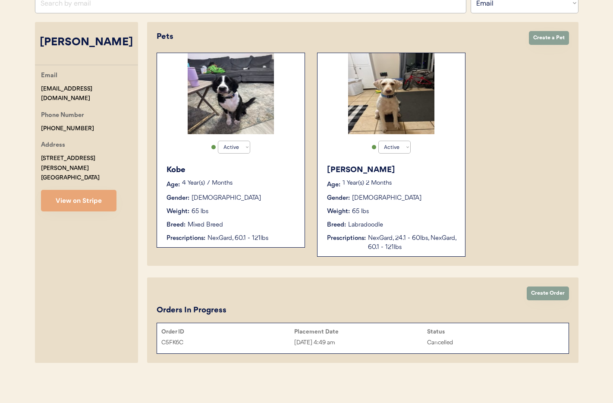
click at [394, 341] on div "[DATE] 4:49 am" at bounding box center [360, 343] width 133 height 10
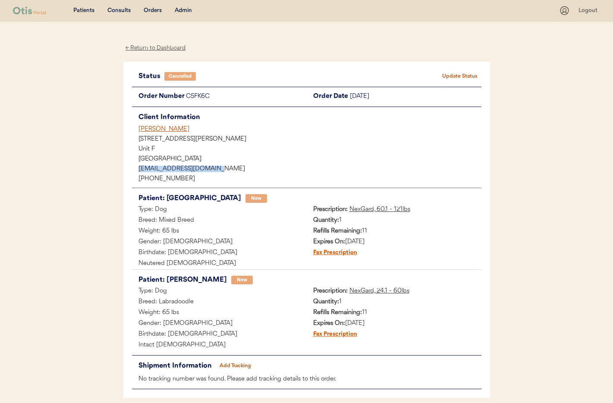
drag, startPoint x: 221, startPoint y: 169, endPoint x: 141, endPoint y: 169, distance: 79.8
click at [136, 168] on div "[EMAIL_ADDRESS][DOMAIN_NAME]" at bounding box center [306, 169] width 349 height 9
copy div "[EMAIL_ADDRESS][DOMAIN_NAME]"
click at [188, 11] on div "Admin" at bounding box center [183, 10] width 17 height 9
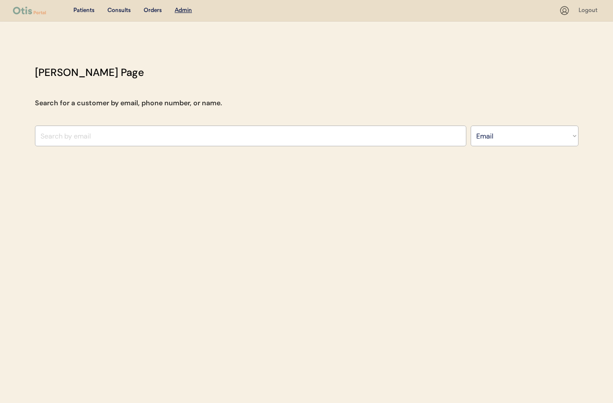
select select ""Email""
click at [107, 137] on input "input" at bounding box center [250, 135] width 431 height 21
paste input "deanawilson48@gmail.com"
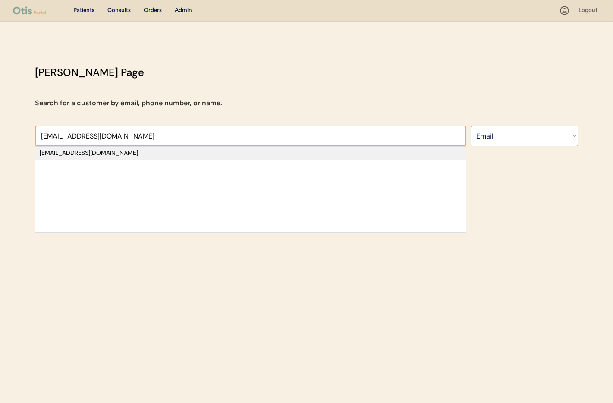
type input "deanawilson48@gmail.com"
click at [107, 153] on div "deanawilson48@gmail.com" at bounding box center [251, 153] width 422 height 9
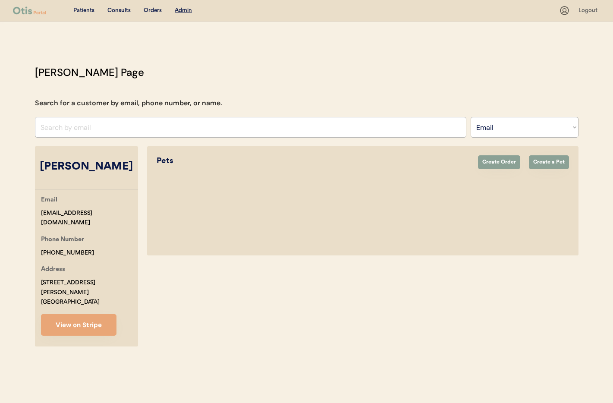
select select "true"
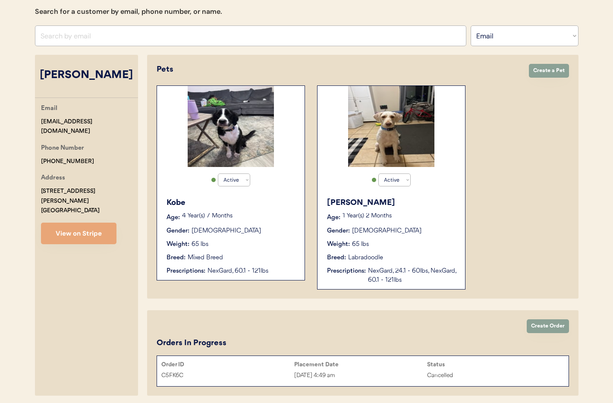
scroll to position [124, 0]
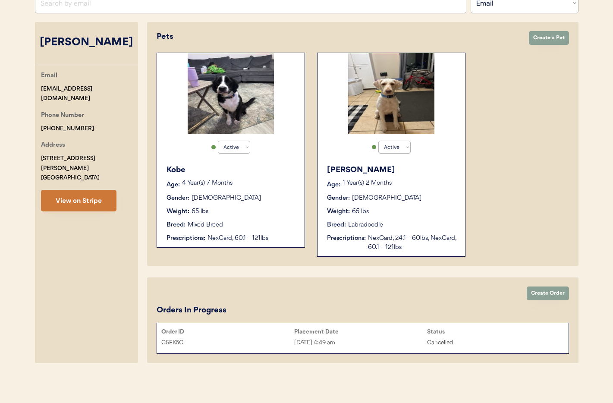
click at [86, 190] on button "View on Stripe" at bounding box center [78, 201] width 75 height 22
